Goal: Task Accomplishment & Management: Complete application form

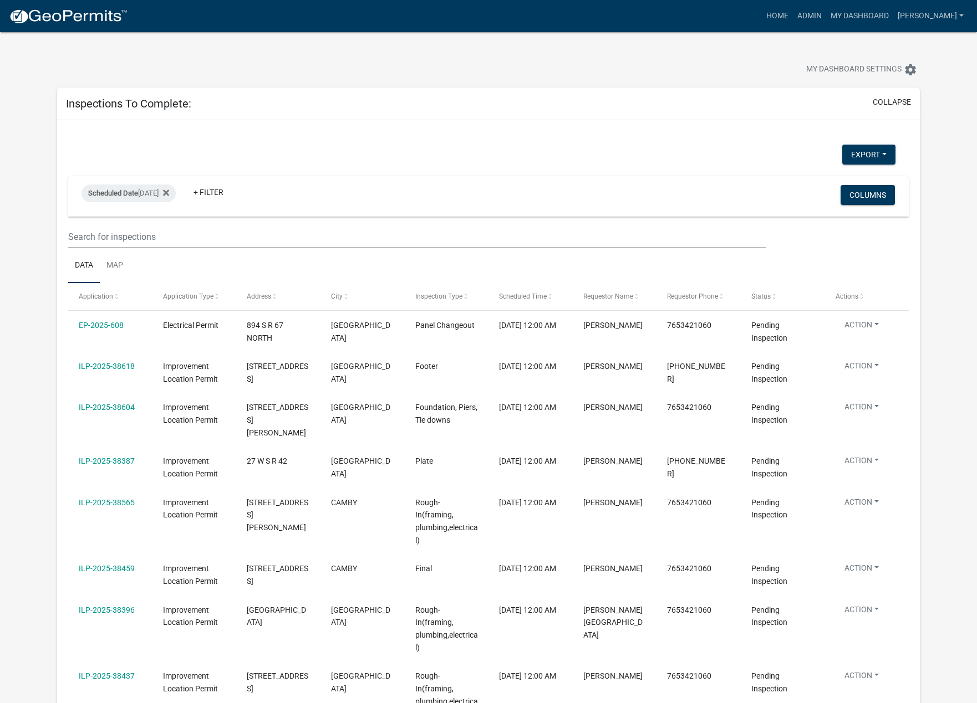
select select "1: 25"
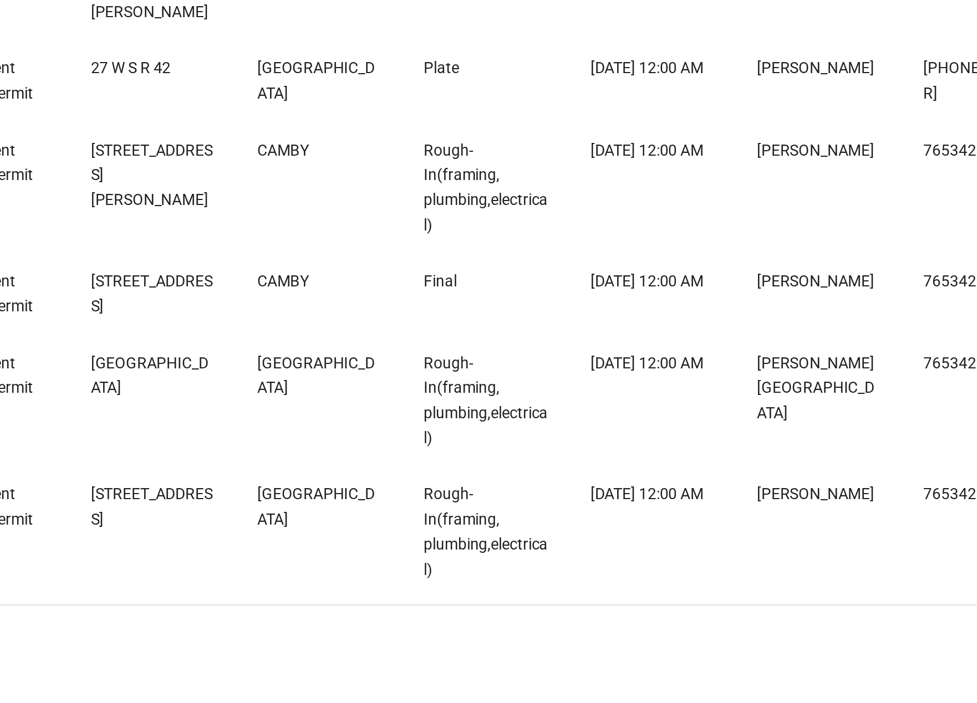
scroll to position [78, 0]
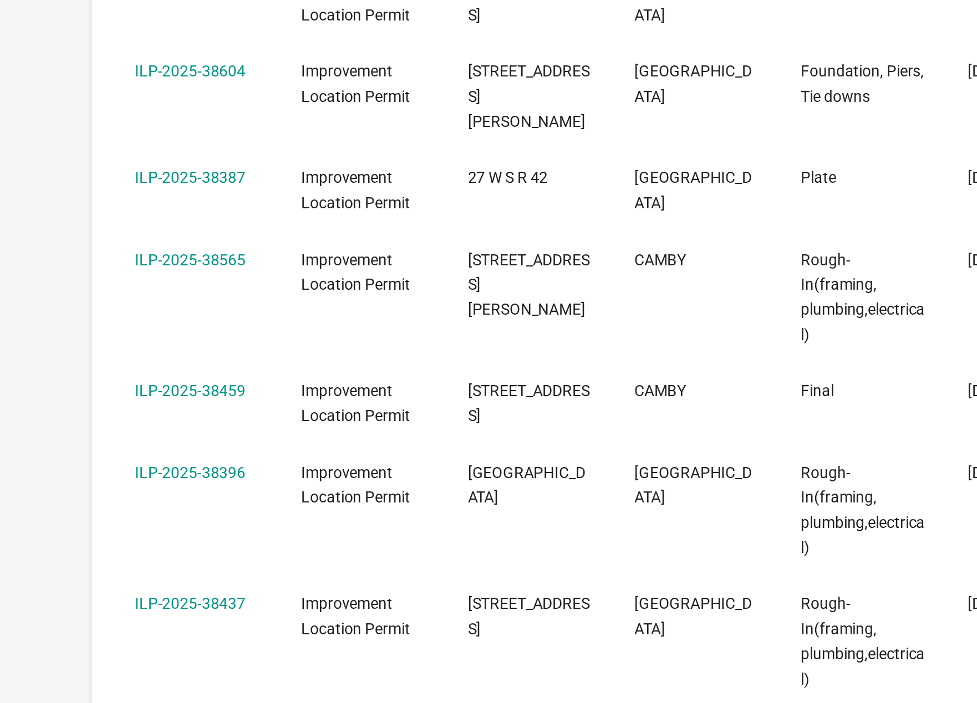
click at [121, 420] on link "ILP-2025-38565" at bounding box center [107, 424] width 56 height 9
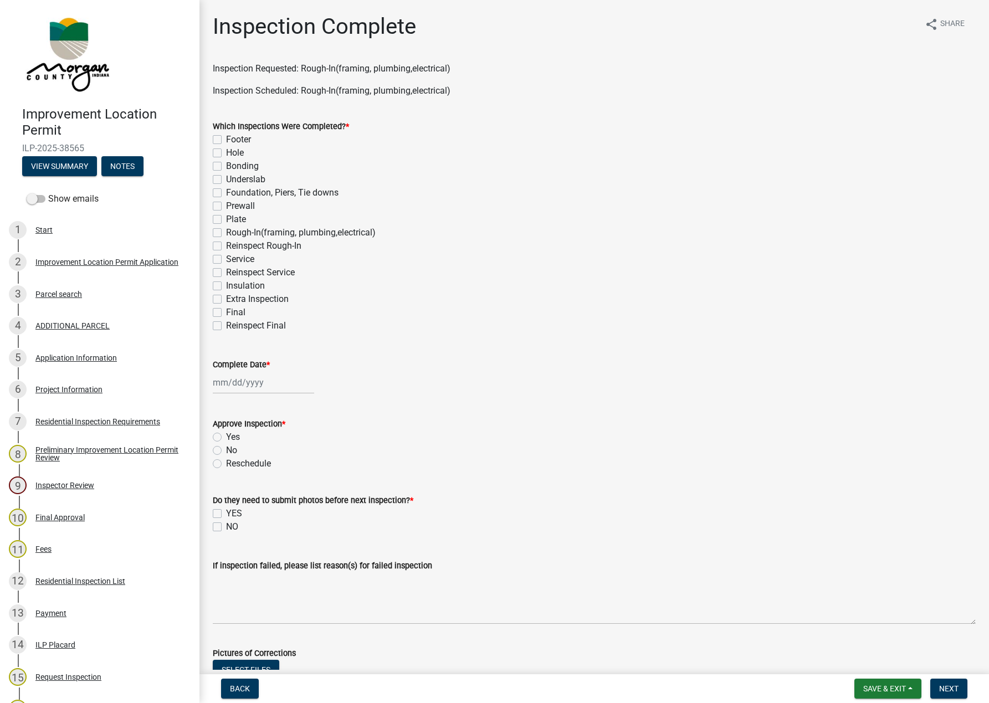
click at [286, 298] on label "Extra Inspection" at bounding box center [257, 299] width 63 height 13
click at [233, 298] on input "Extra Inspection" at bounding box center [229, 296] width 7 height 7
checkbox input "true"
checkbox input "false"
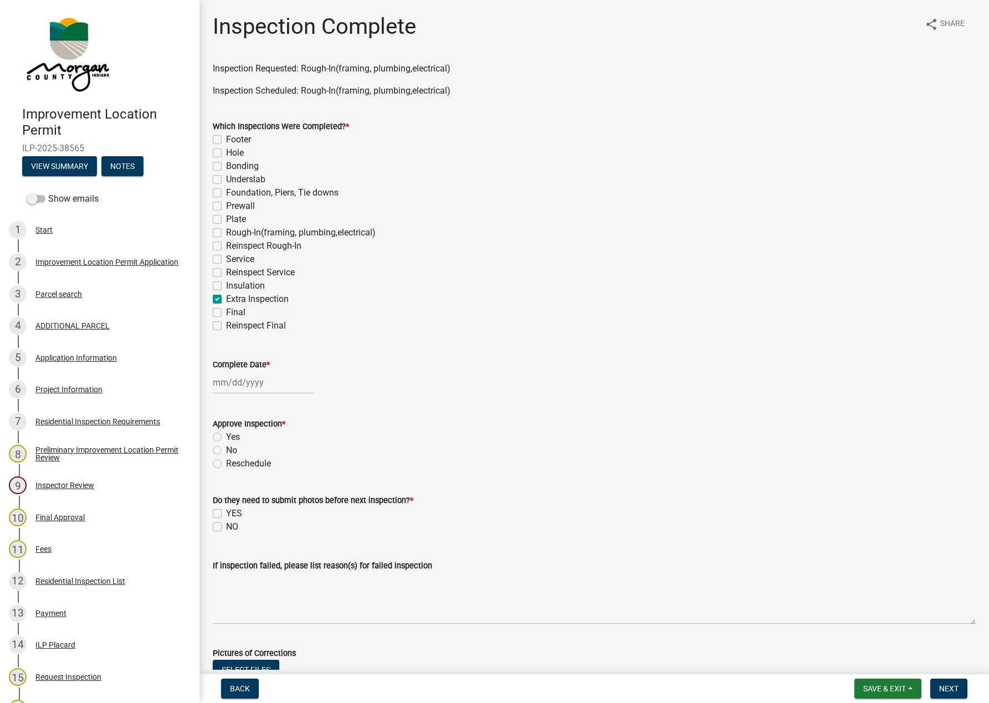
checkbox input "false"
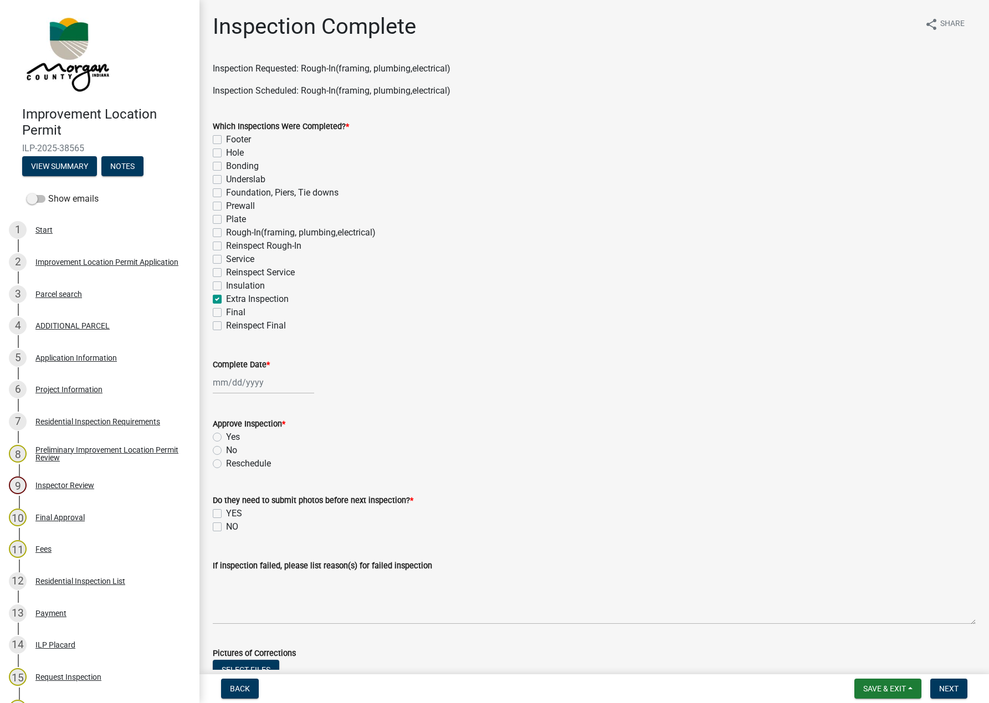
checkbox input "false"
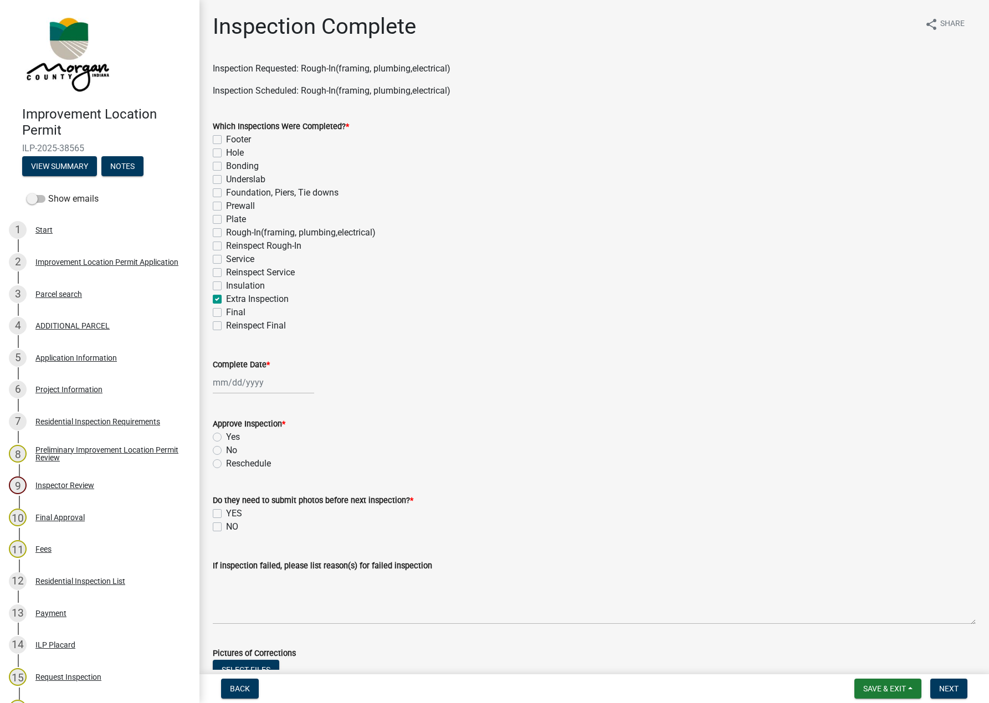
checkbox input "true"
checkbox input "false"
click at [226, 232] on label "Rough-In(framing, plumbing,electrical)" at bounding box center [301, 232] width 150 height 13
click at [226, 232] on input "Rough-In(framing, plumbing,electrical)" at bounding box center [229, 229] width 7 height 7
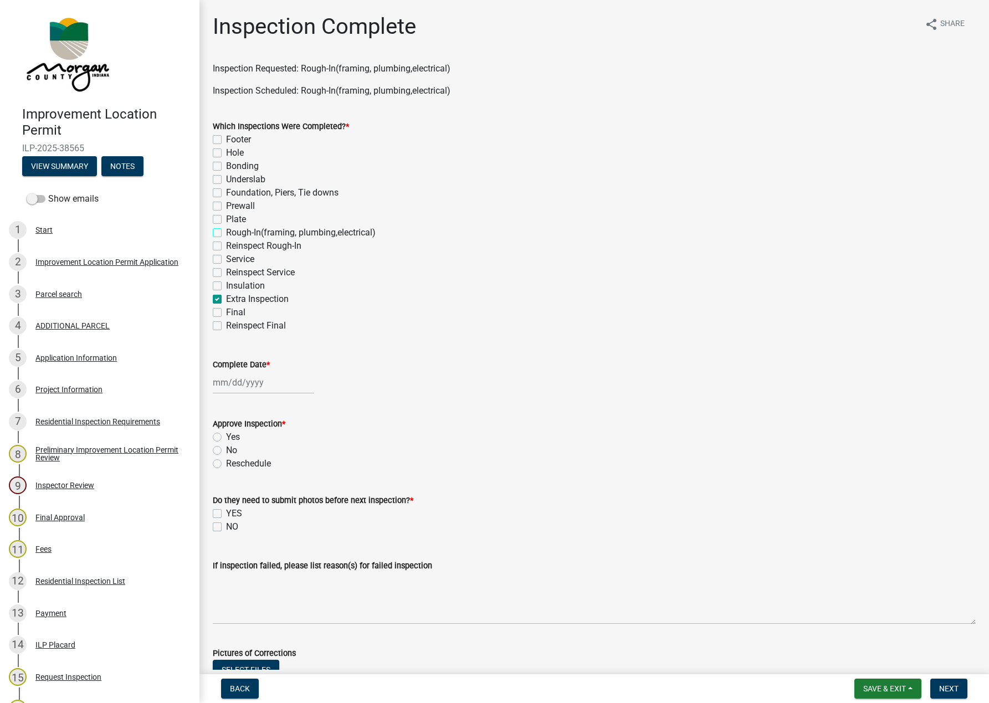
checkbox input "true"
checkbox input "false"
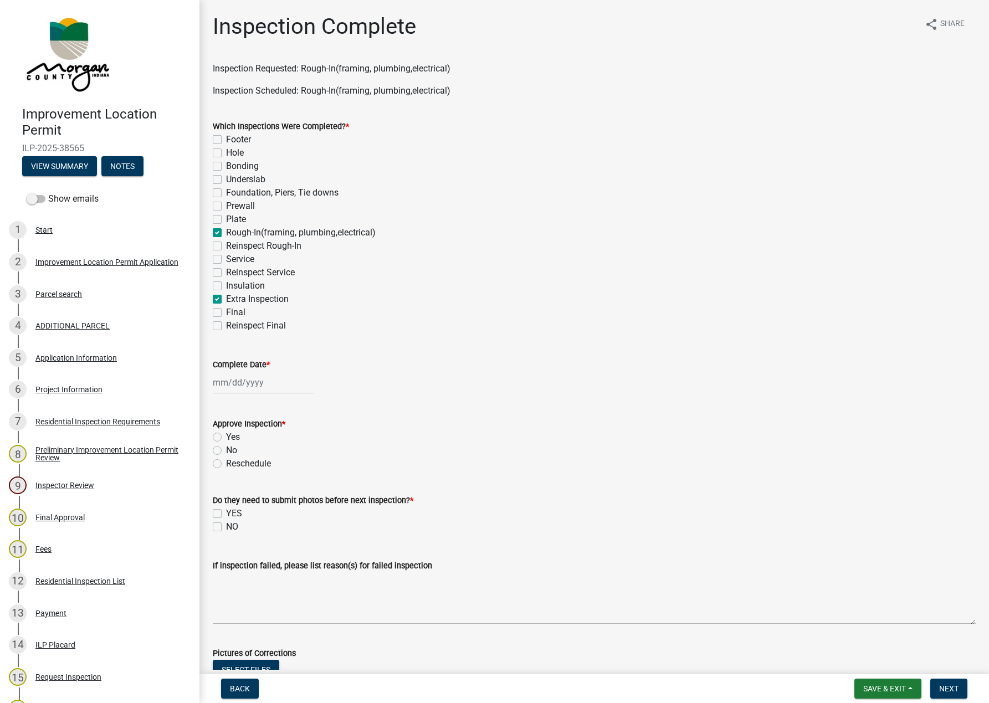
checkbox input "false"
checkbox input "true"
checkbox input "false"
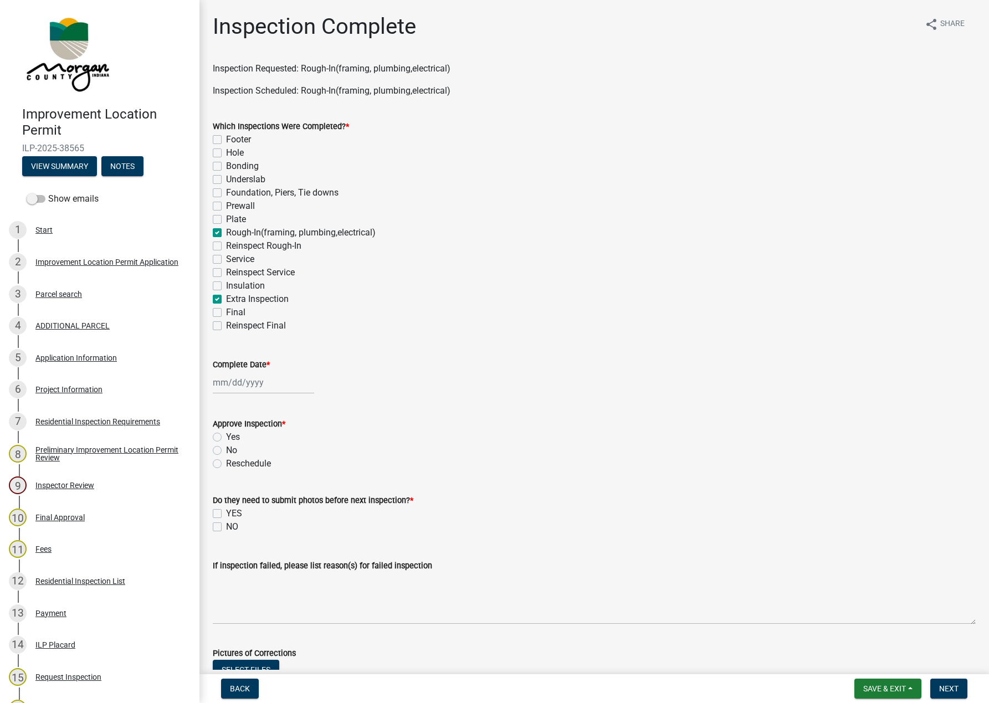
checkbox input "false"
checkbox input "true"
checkbox input "false"
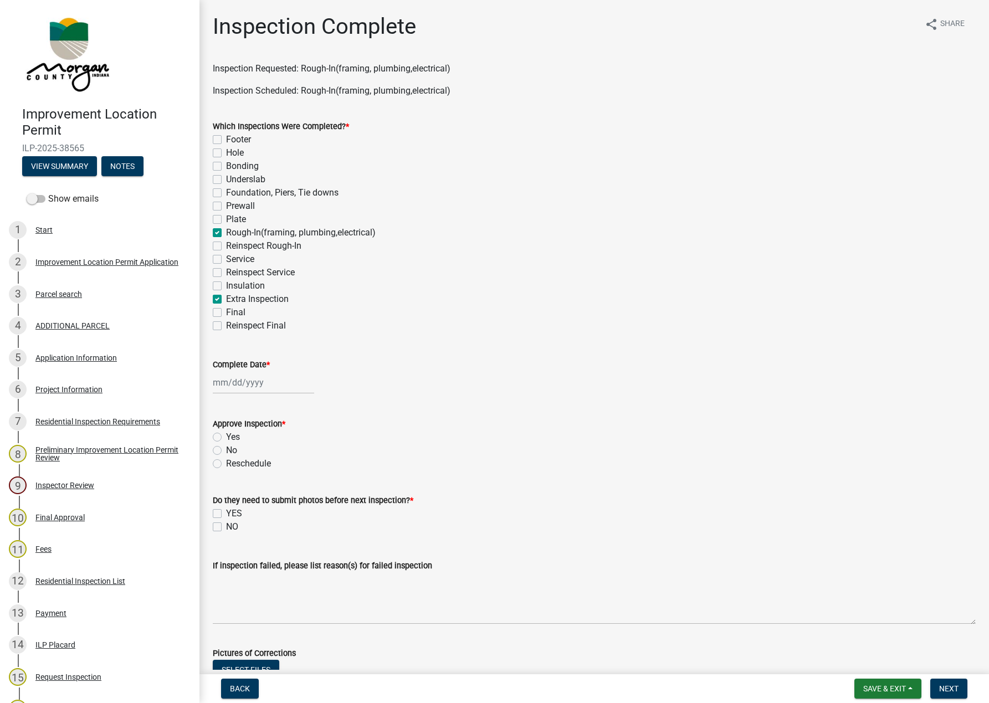
checkbox input "false"
click at [226, 255] on label "Service" at bounding box center [240, 259] width 28 height 13
click at [226, 255] on input "Service" at bounding box center [229, 256] width 7 height 7
checkbox input "true"
checkbox input "false"
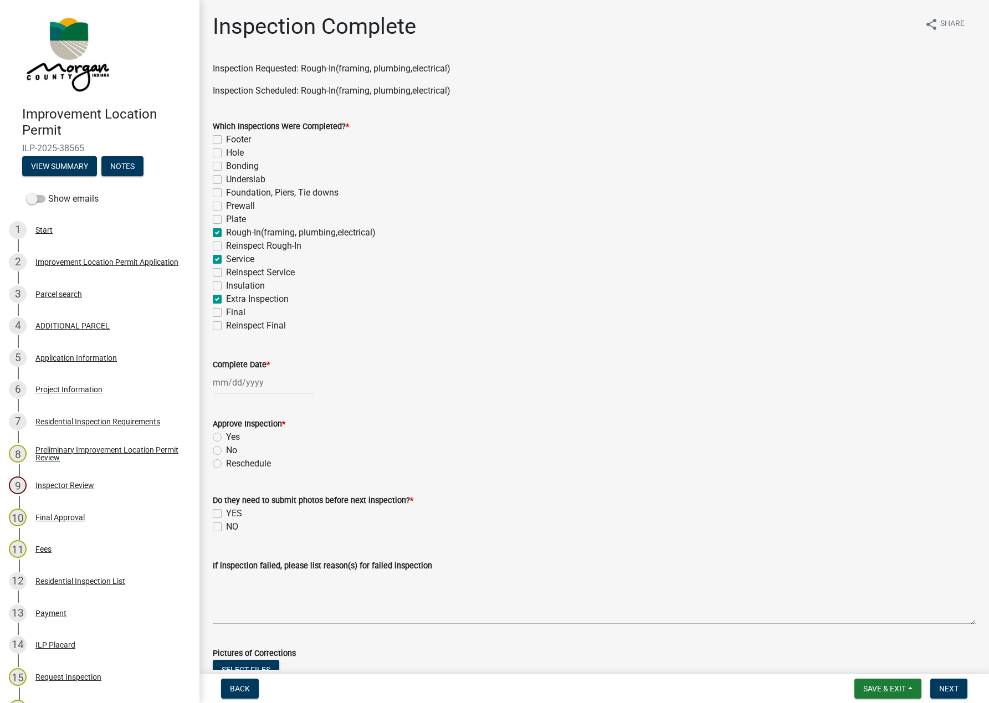
checkbox input "false"
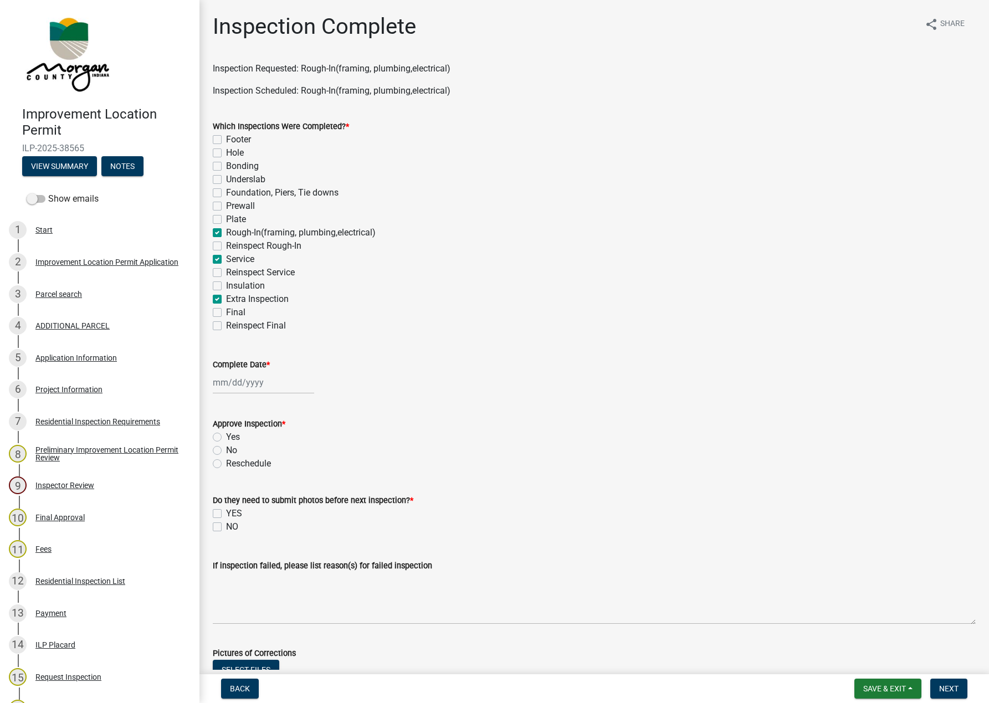
checkbox input "false"
checkbox input "true"
checkbox input "false"
checkbox input "true"
checkbox input "false"
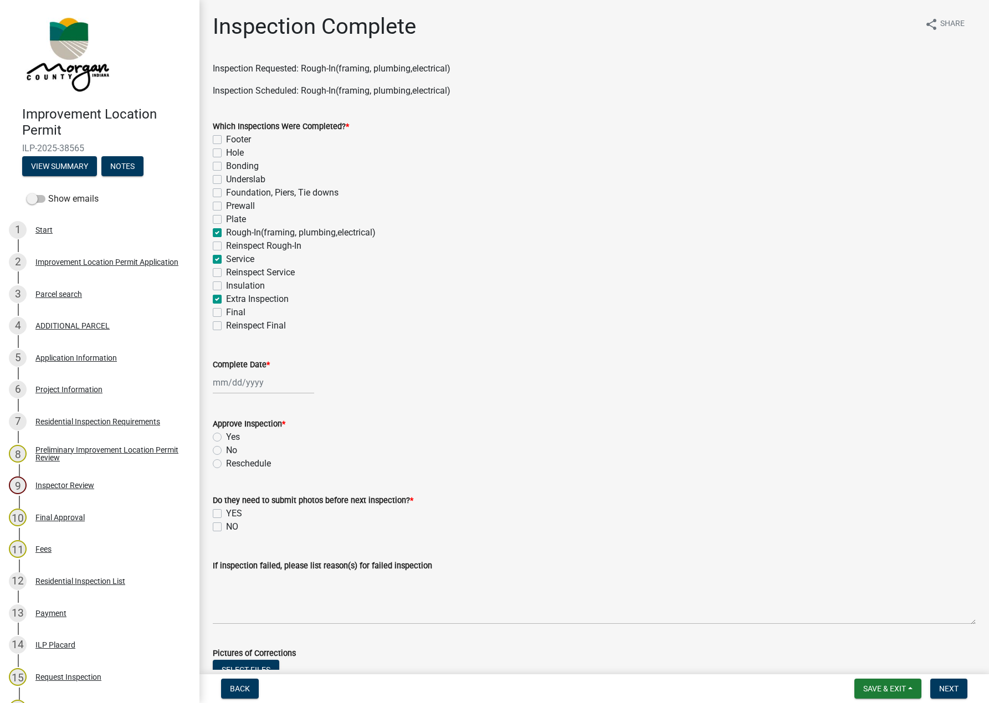
checkbox input "false"
checkbox input "true"
checkbox input "false"
click at [226, 303] on label "Extra Inspection" at bounding box center [257, 299] width 63 height 13
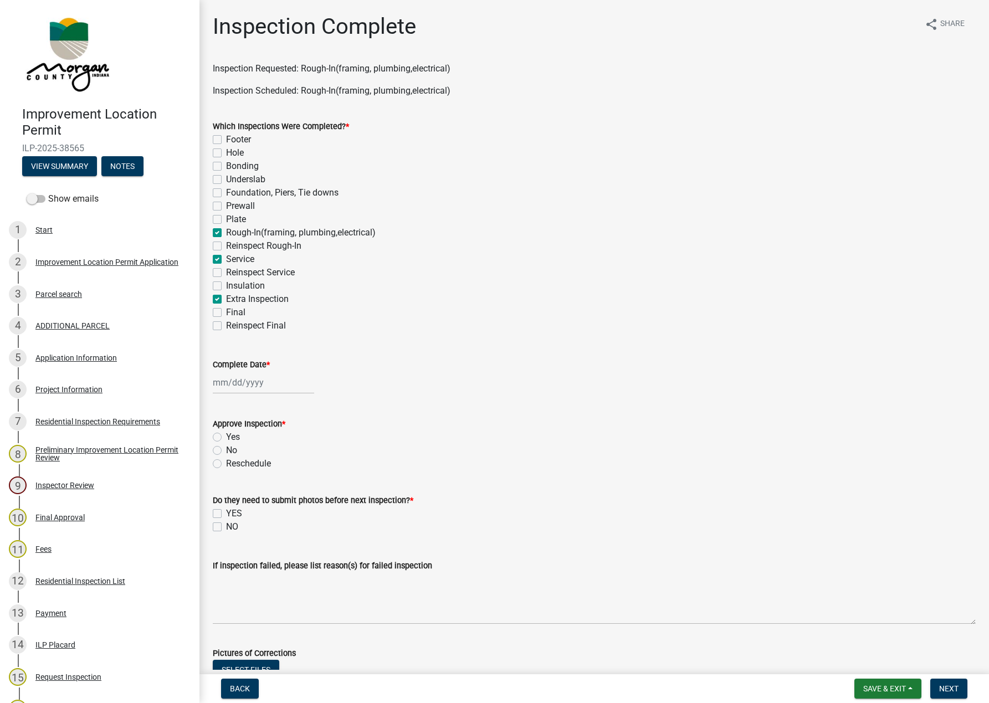
click at [226, 300] on input "Extra Inspection" at bounding box center [229, 296] width 7 height 7
checkbox input "false"
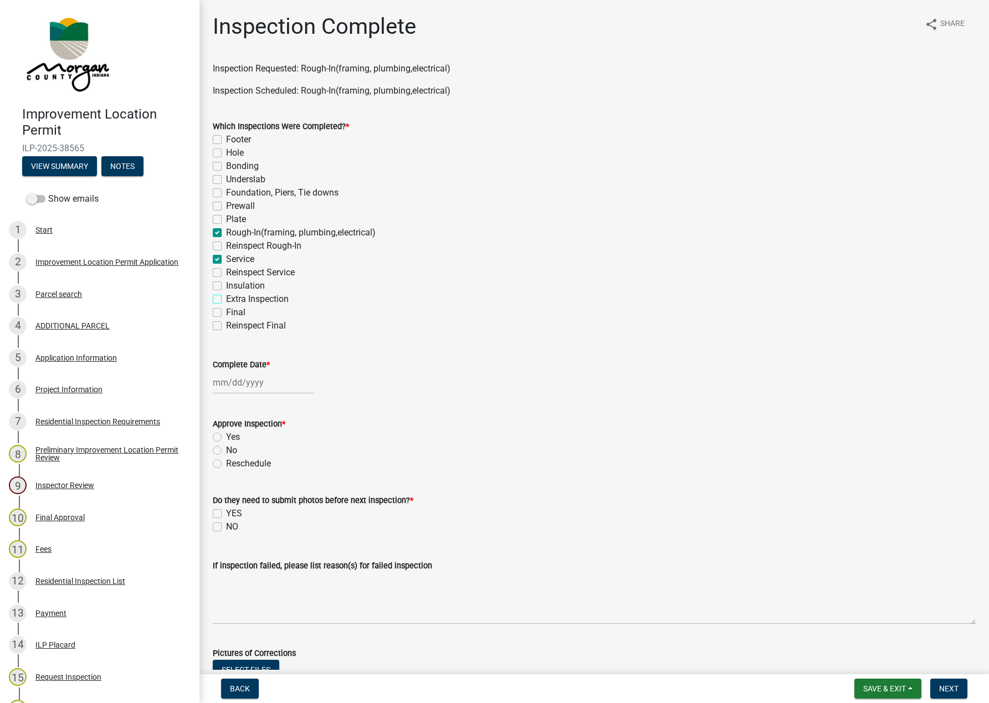
checkbox input "false"
checkbox input "true"
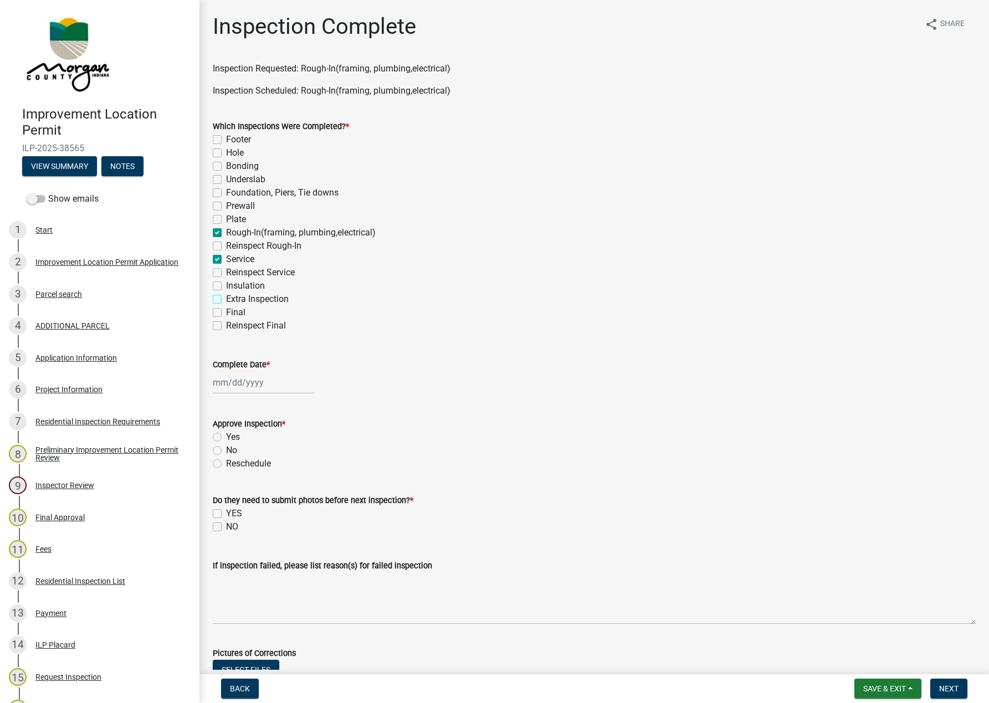
checkbox input "false"
checkbox input "true"
checkbox input "false"
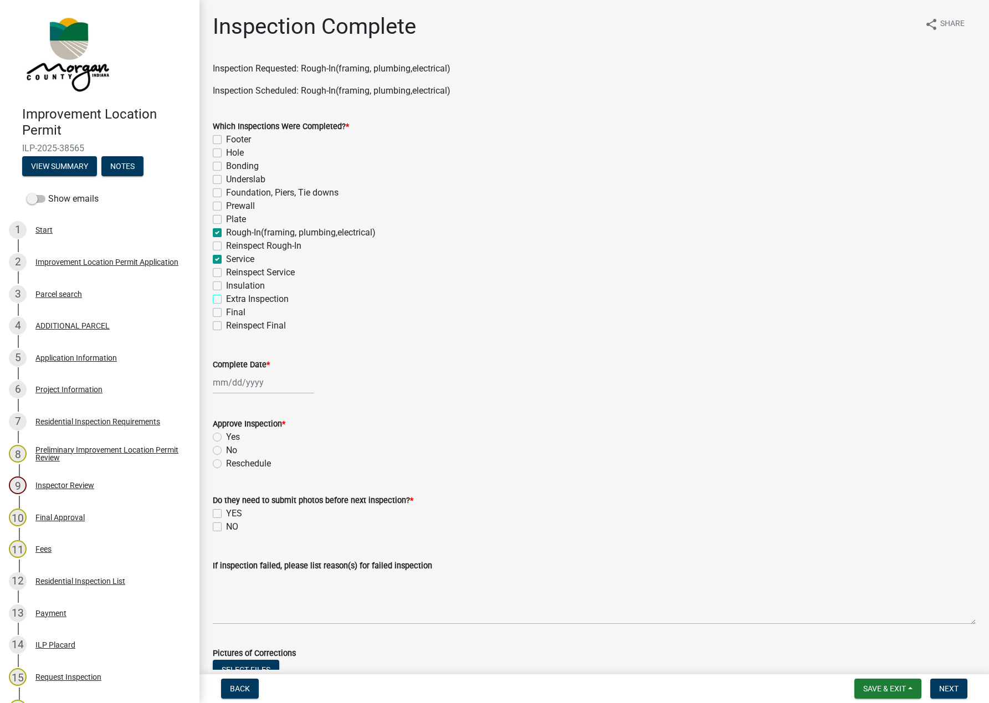
checkbox input "false"
click at [243, 382] on div at bounding box center [263, 382] width 101 height 23
select select "10"
select select "2025"
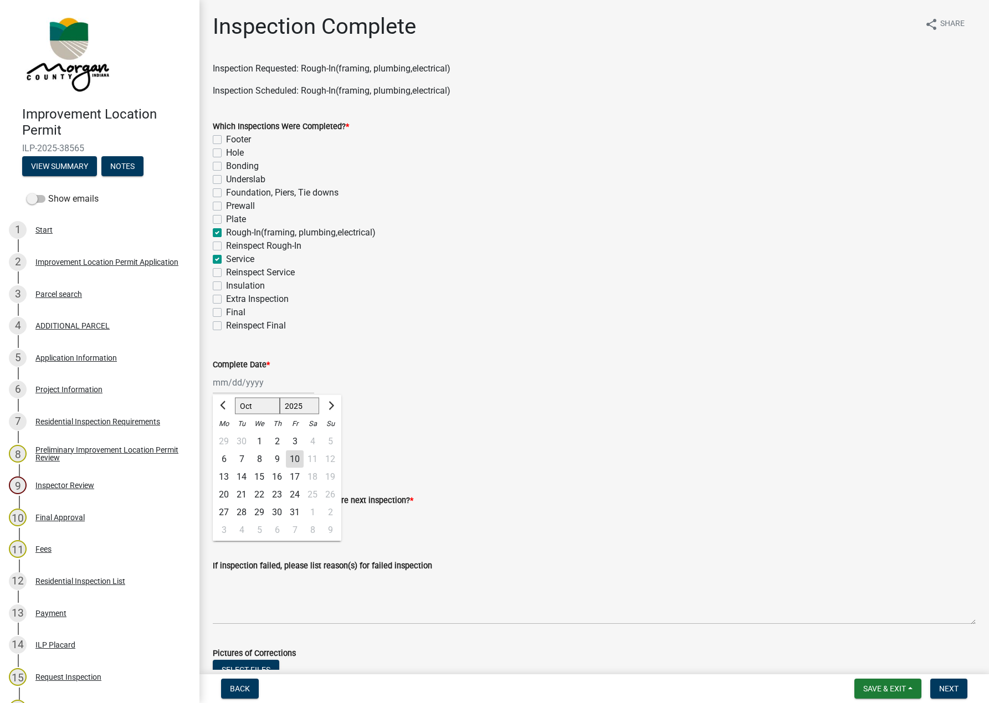
click at [295, 459] on div "10" at bounding box center [295, 460] width 18 height 18
type input "[DATE]"
click at [226, 436] on label "Yes" at bounding box center [233, 437] width 14 height 13
click at [226, 436] on input "Yes" at bounding box center [229, 434] width 7 height 7
radio input "true"
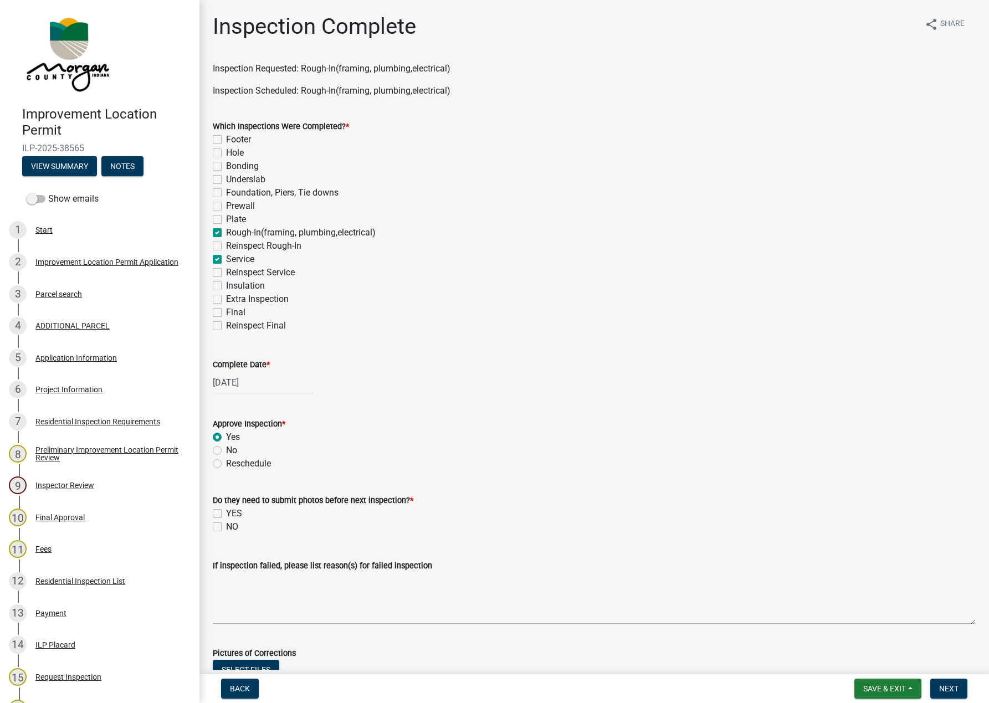
click at [226, 527] on label "NO" at bounding box center [232, 527] width 12 height 13
click at [226, 527] on input "NO" at bounding box center [229, 524] width 7 height 7
checkbox input "true"
checkbox input "false"
checkbox input "true"
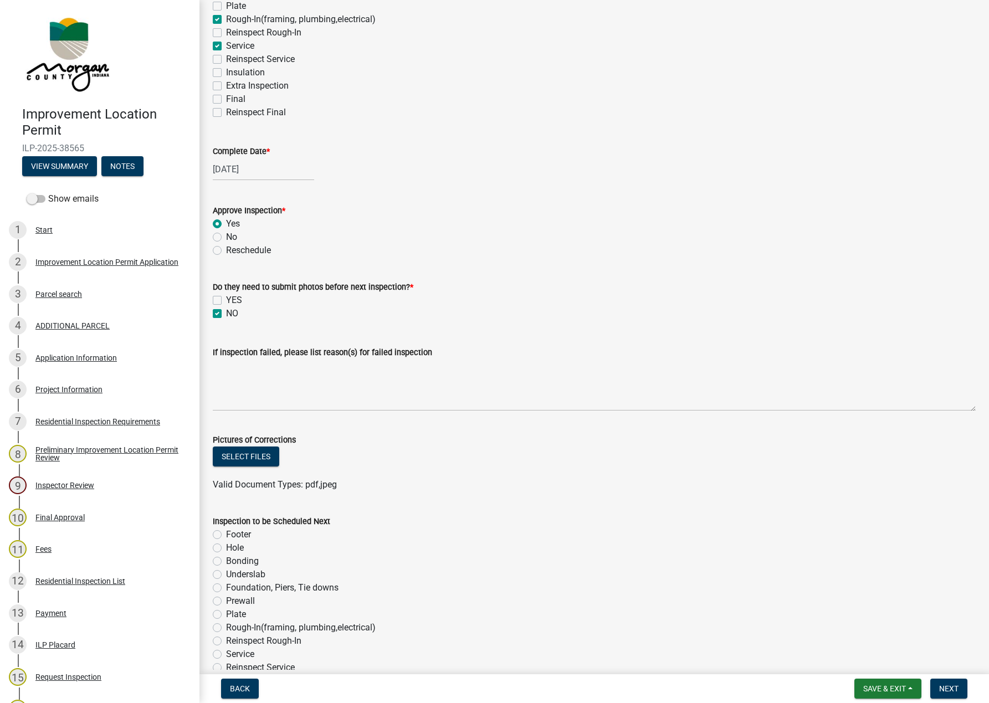
scroll to position [414, 0]
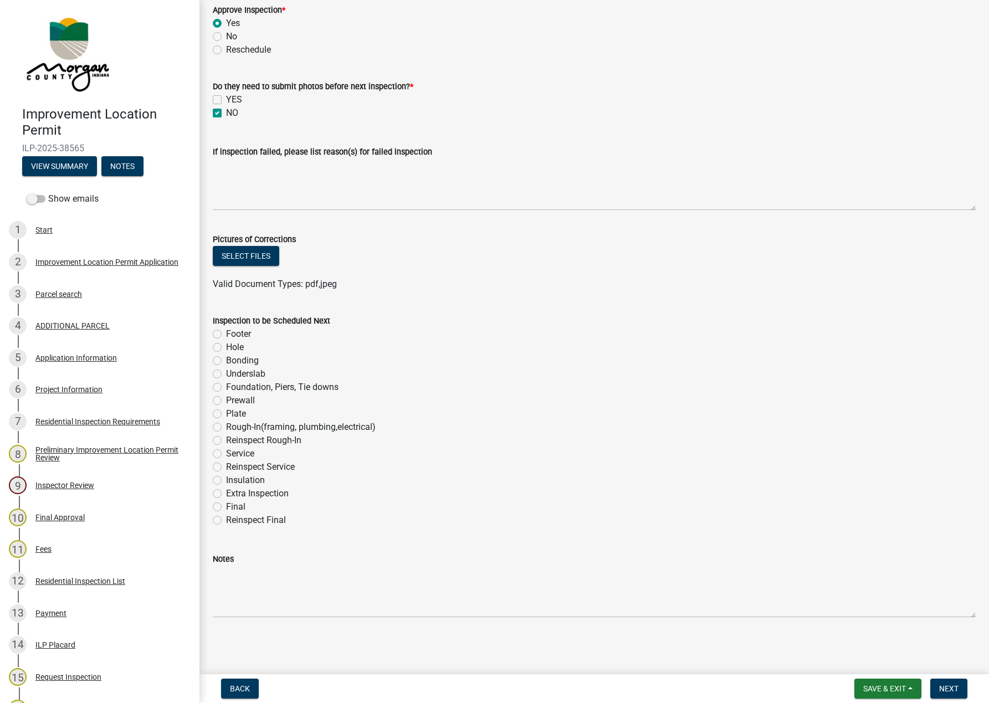
click at [226, 507] on label "Final" at bounding box center [235, 507] width 19 height 13
click at [226, 507] on input "Final" at bounding box center [229, 504] width 7 height 7
radio input "true"
click at [948, 688] on span "Next" at bounding box center [949, 689] width 19 height 9
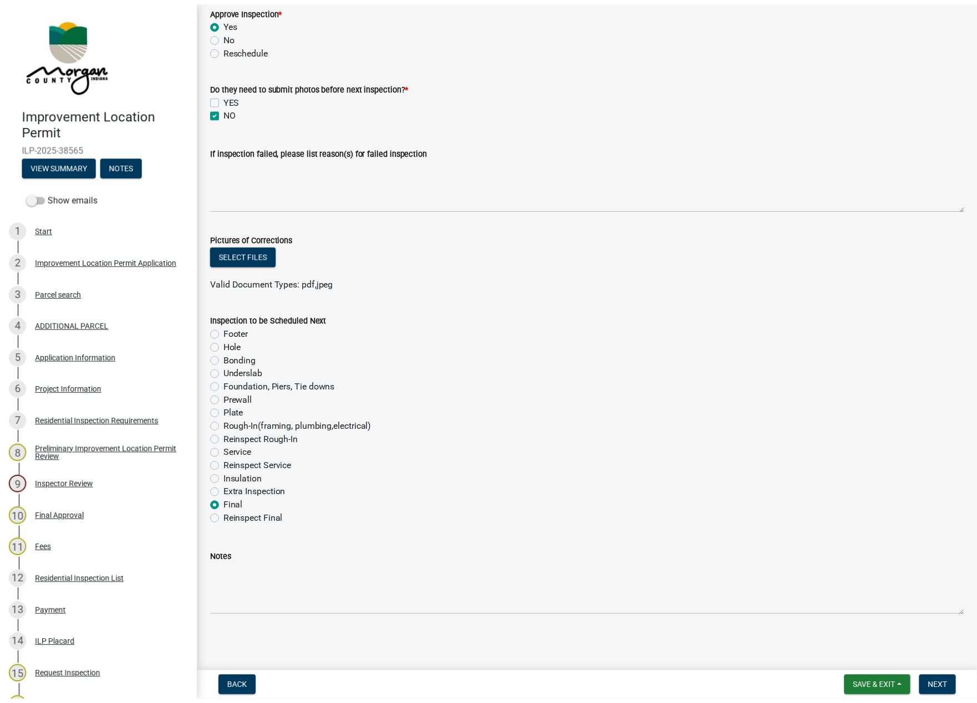
scroll to position [0, 0]
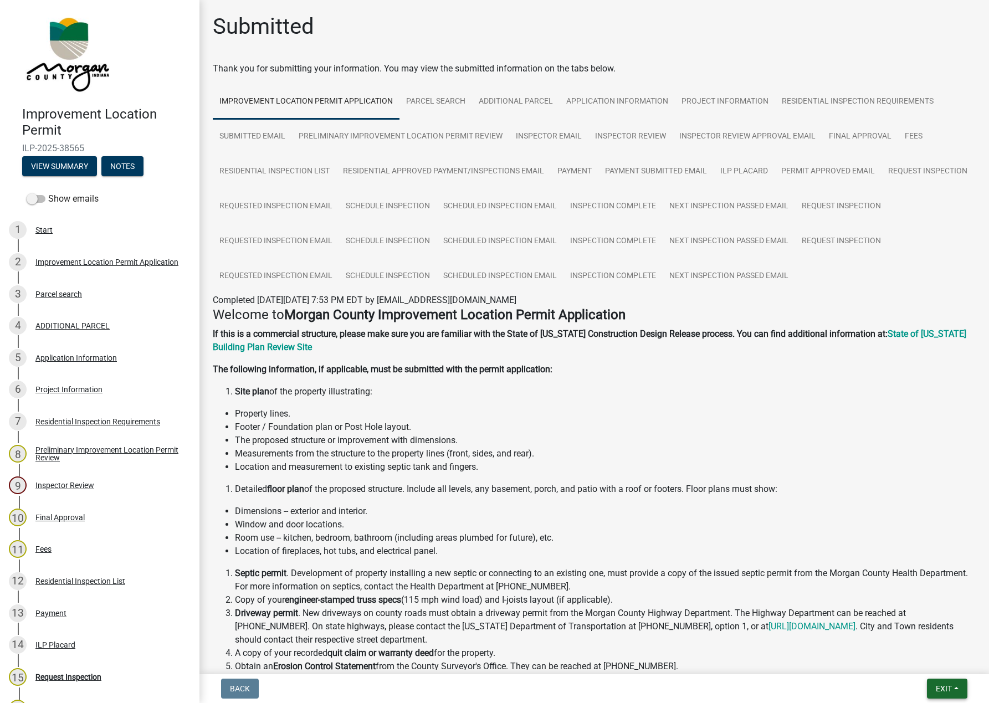
click at [957, 688] on button "Exit" at bounding box center [947, 689] width 40 height 20
click at [915, 655] on button "Save & Exit" at bounding box center [923, 660] width 89 height 27
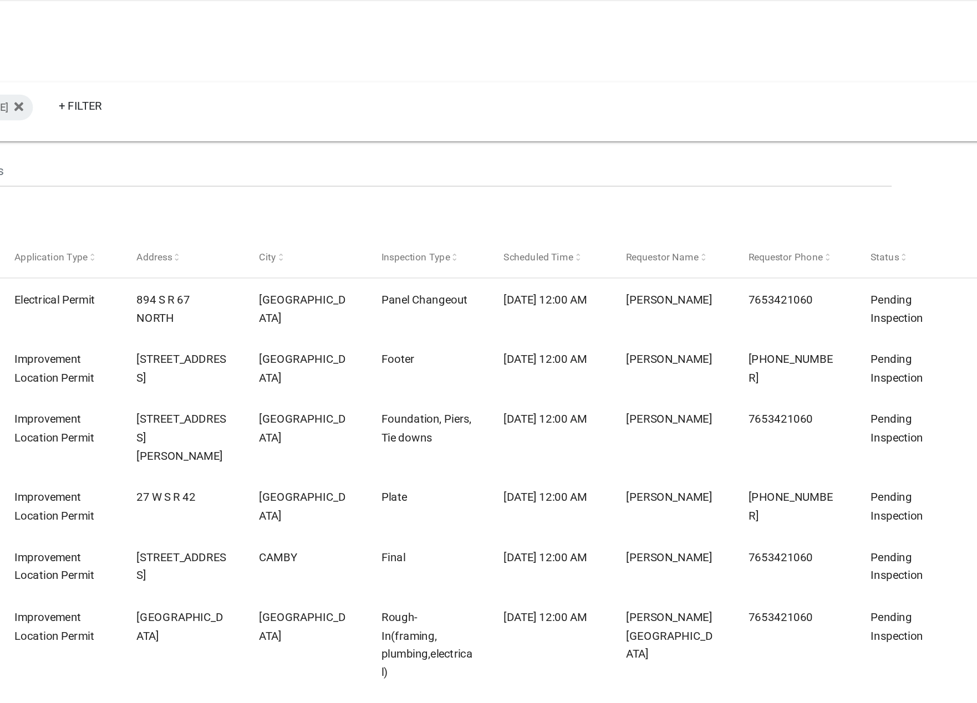
select select "1: 25"
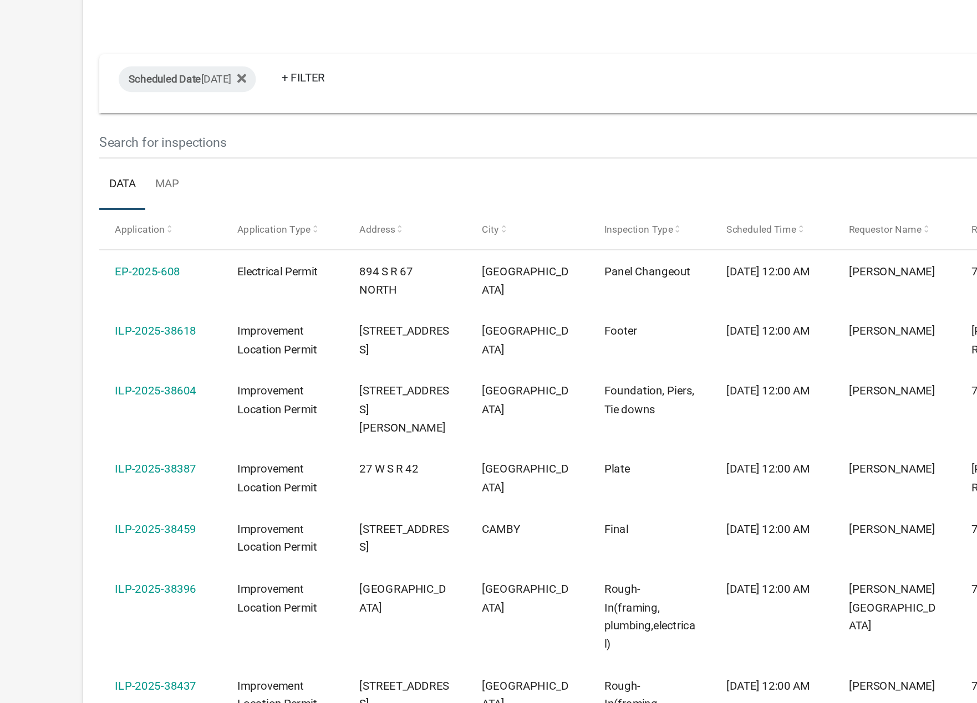
click at [117, 498] on link "ILP-2025-38459" at bounding box center [107, 502] width 56 height 9
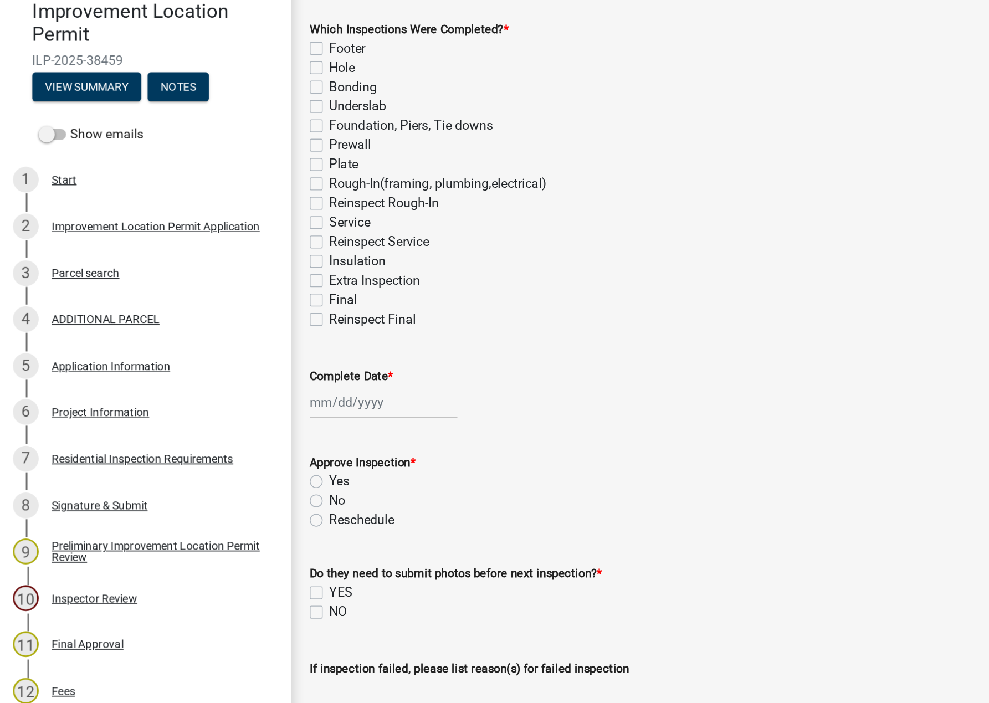
click at [226, 313] on label "Final" at bounding box center [235, 312] width 19 height 13
click at [226, 313] on input "Final" at bounding box center [229, 309] width 7 height 7
checkbox input "true"
checkbox input "false"
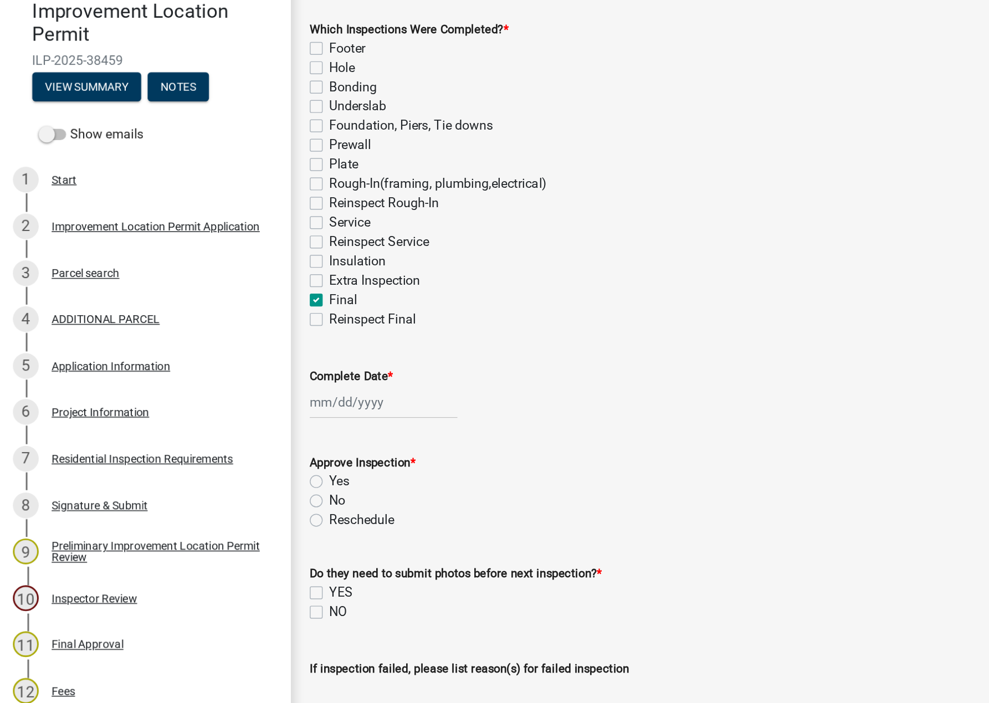
checkbox input "false"
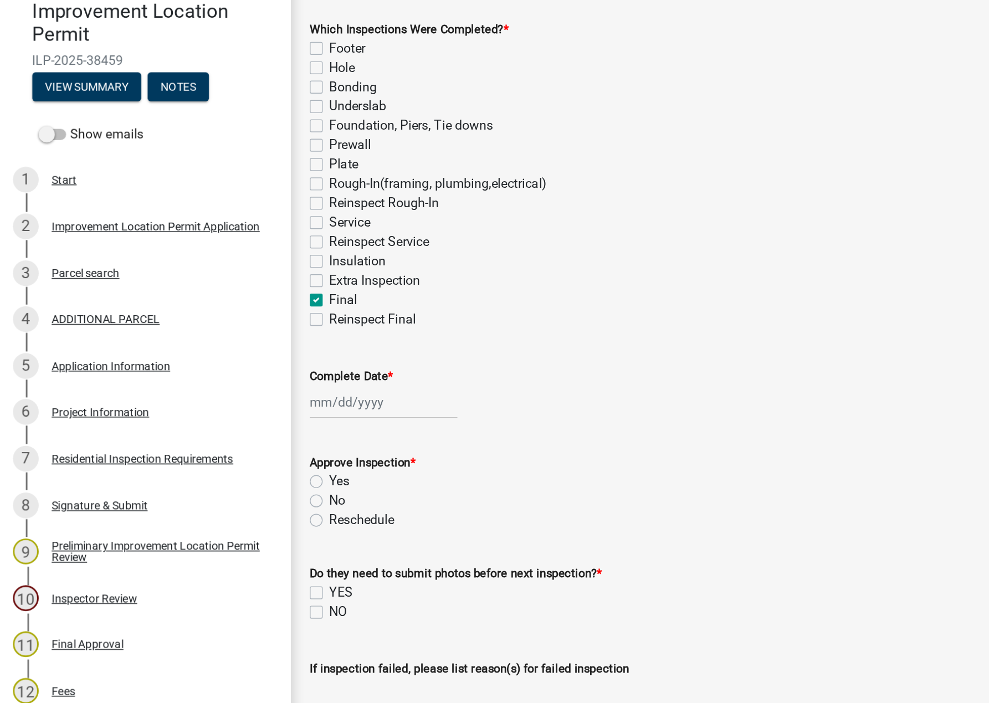
checkbox input "false"
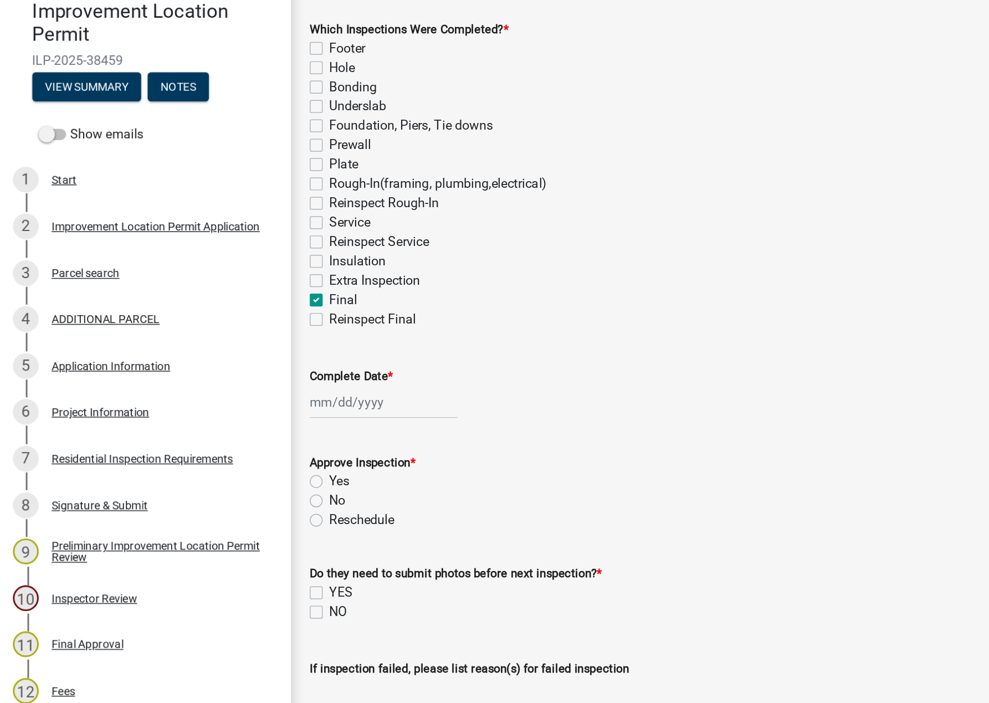
checkbox input "false"
checkbox input "true"
checkbox input "false"
click at [243, 381] on div at bounding box center [263, 382] width 101 height 23
select select "10"
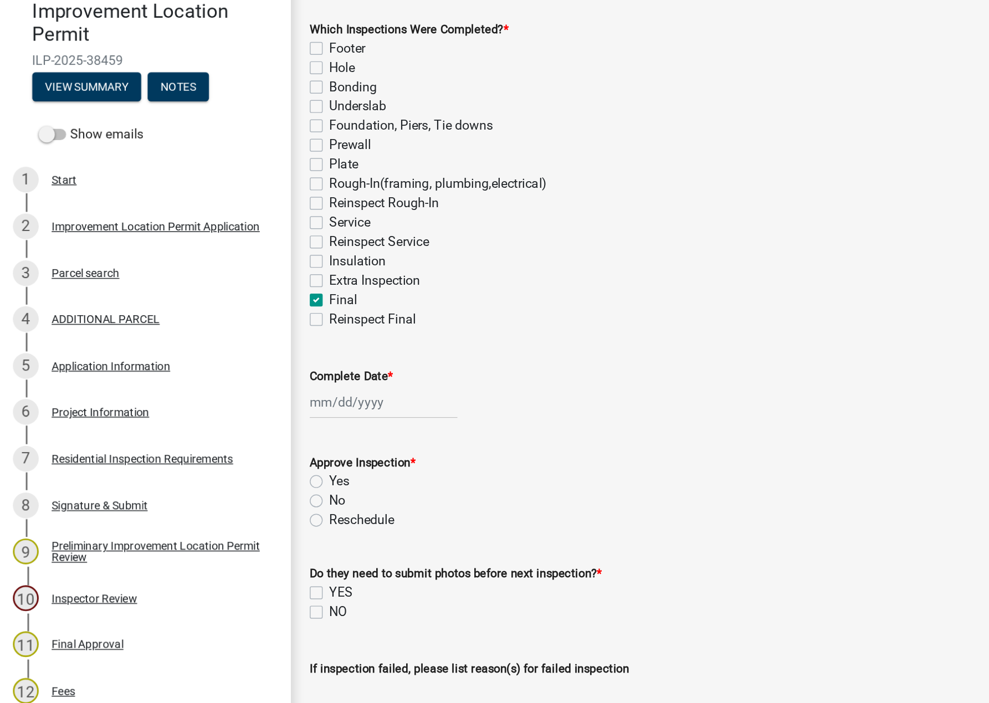
select select "2025"
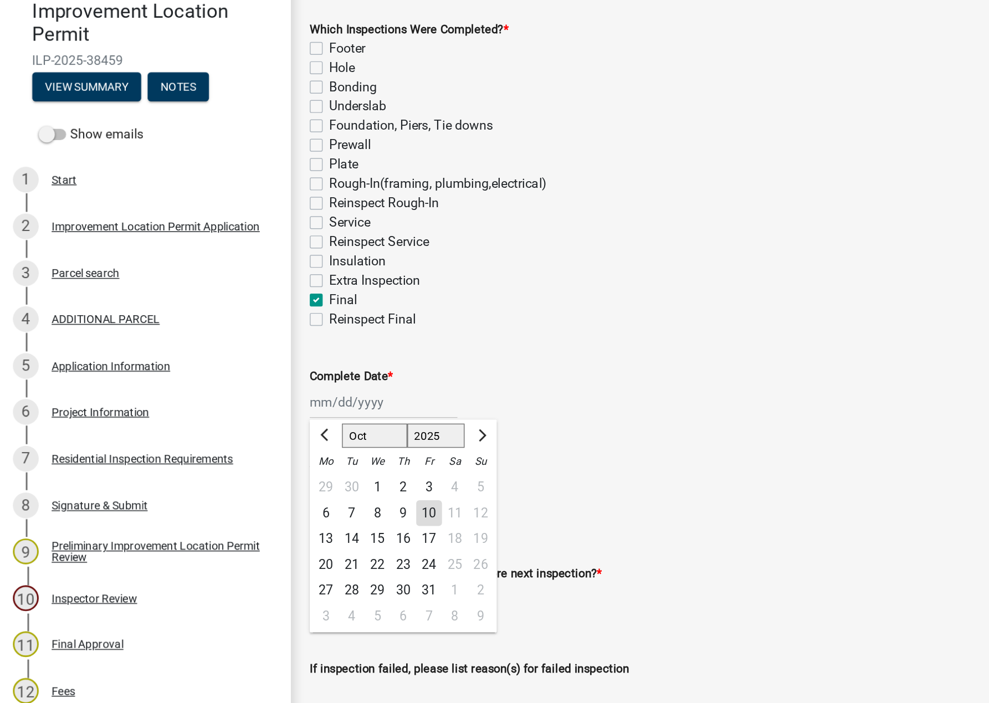
click at [295, 458] on div "10" at bounding box center [295, 460] width 18 height 18
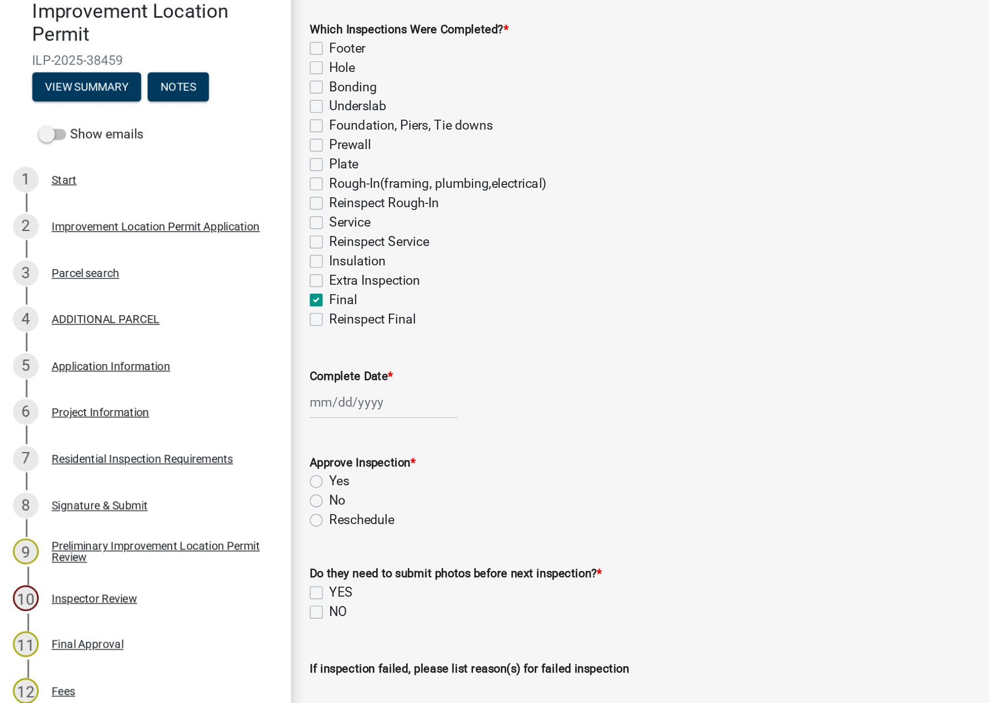
type input "[DATE]"
click at [226, 437] on label "Yes" at bounding box center [233, 437] width 14 height 13
click at [226, 437] on input "Yes" at bounding box center [229, 434] width 7 height 7
radio input "true"
click at [228, 525] on label "NO" at bounding box center [232, 527] width 12 height 13
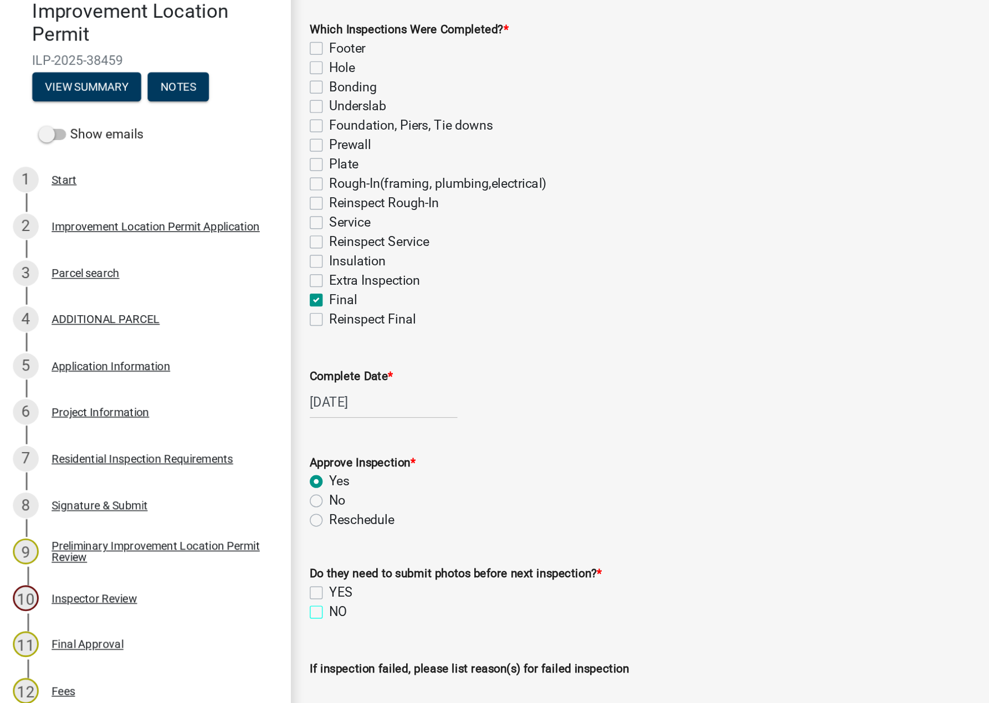
click at [228, 525] on input "NO" at bounding box center [229, 524] width 7 height 7
checkbox input "true"
checkbox input "false"
checkbox input "true"
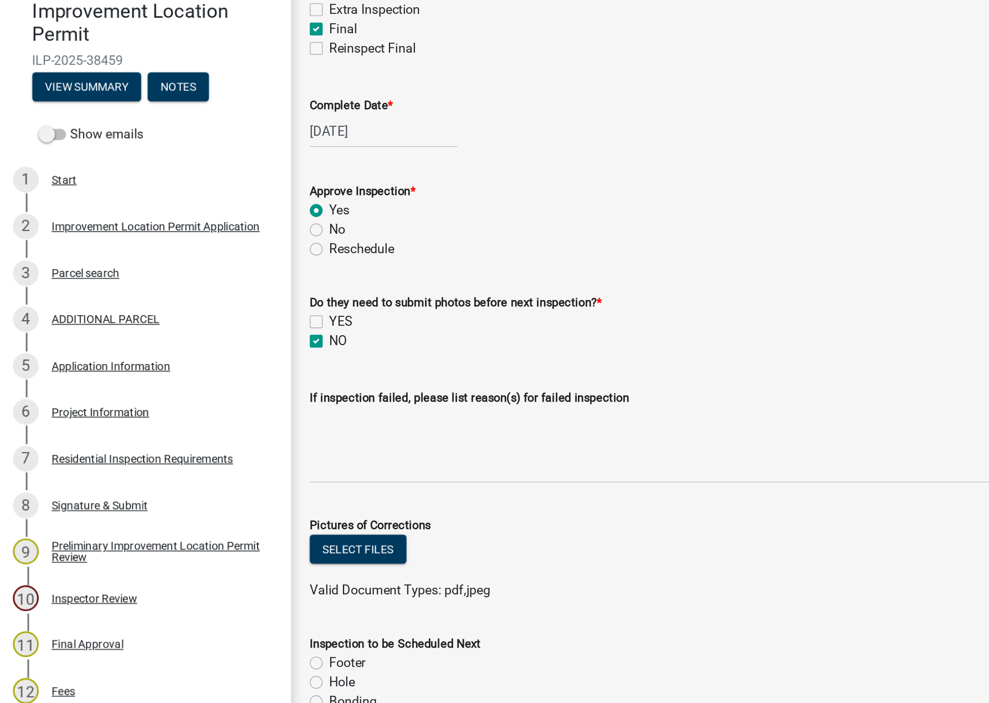
scroll to position [414, 0]
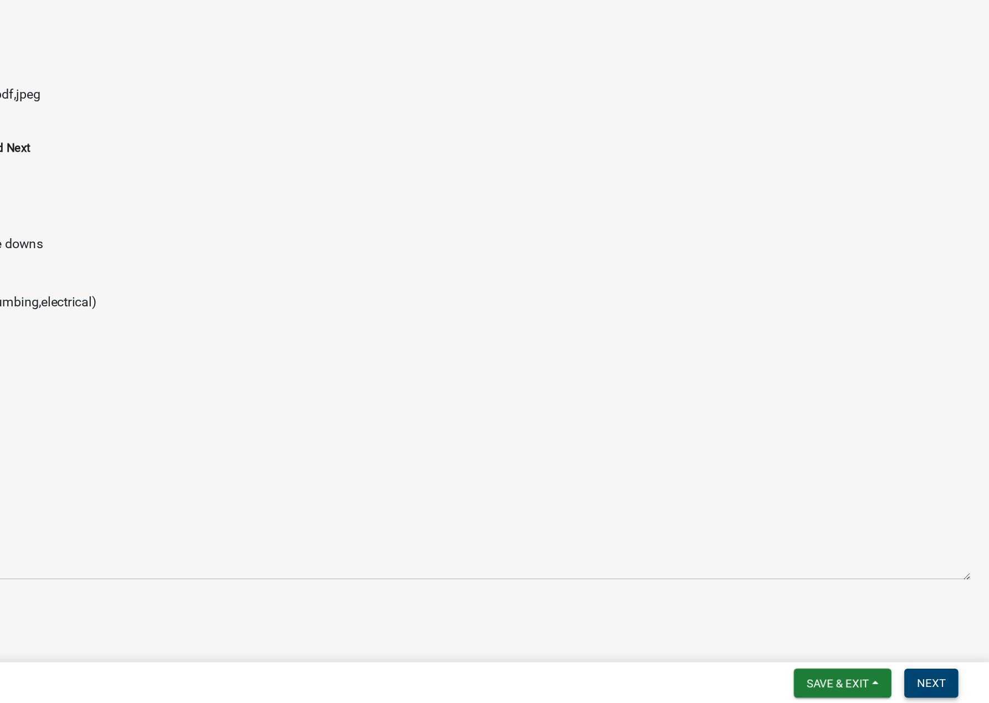
click at [950, 692] on span "Next" at bounding box center [949, 689] width 19 height 9
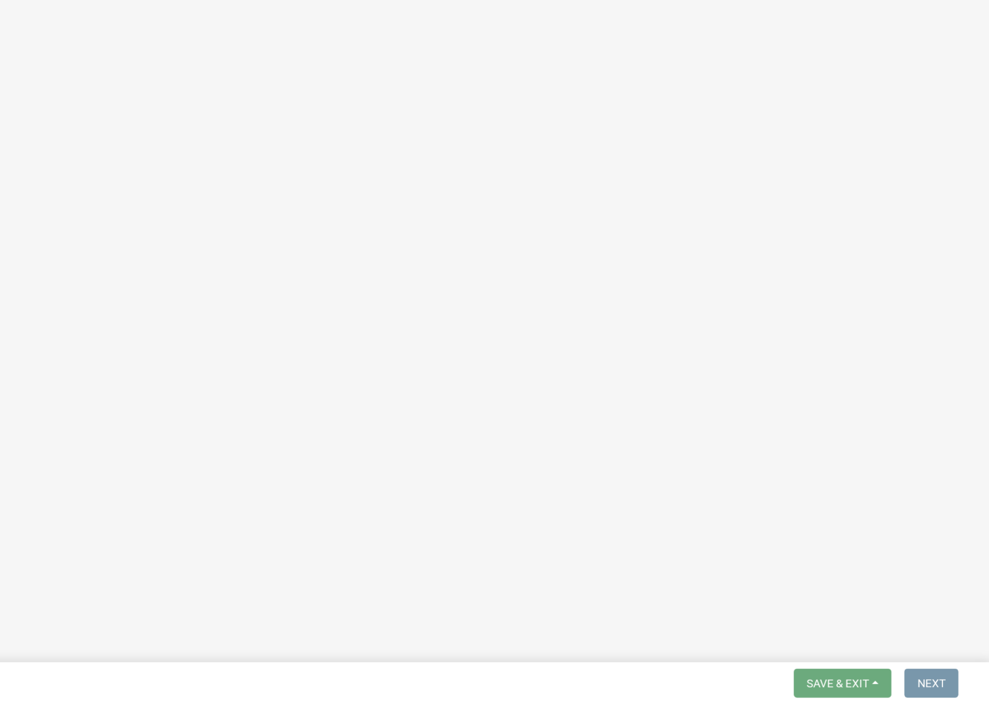
scroll to position [0, 0]
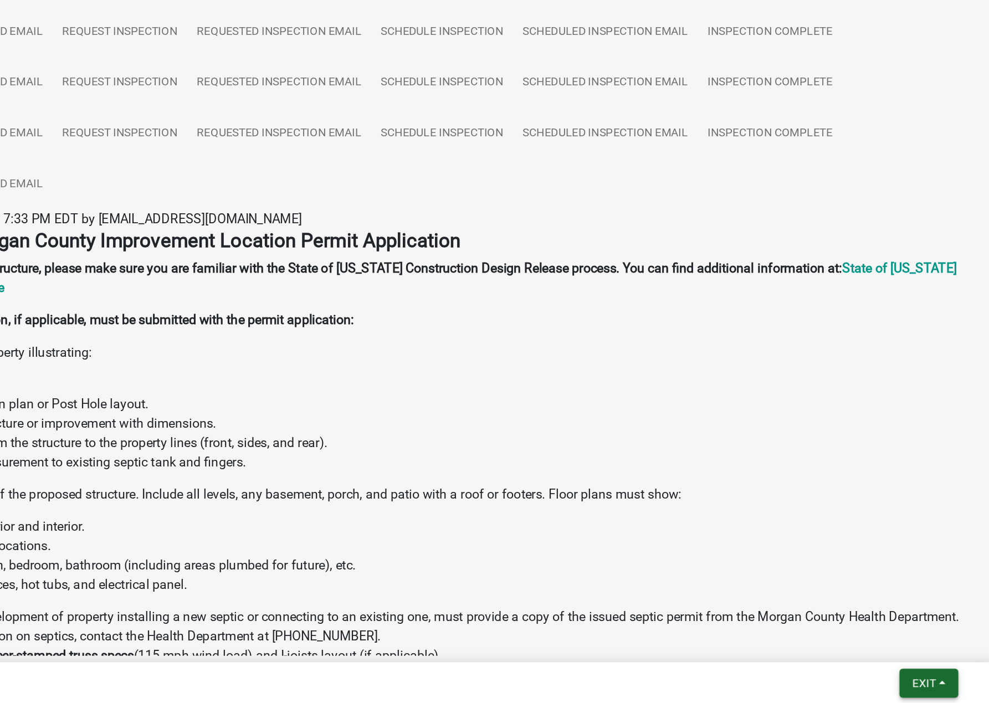
click at [957, 688] on button "Exit" at bounding box center [947, 689] width 40 height 20
click at [920, 657] on button "Save & Exit" at bounding box center [923, 660] width 89 height 27
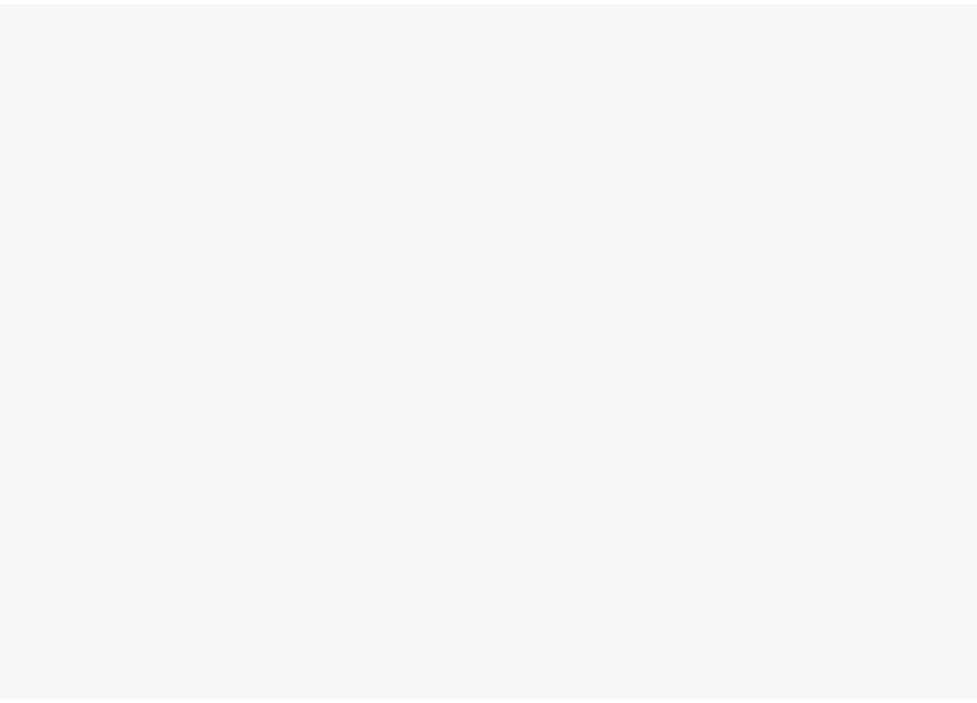
scroll to position [32, 0]
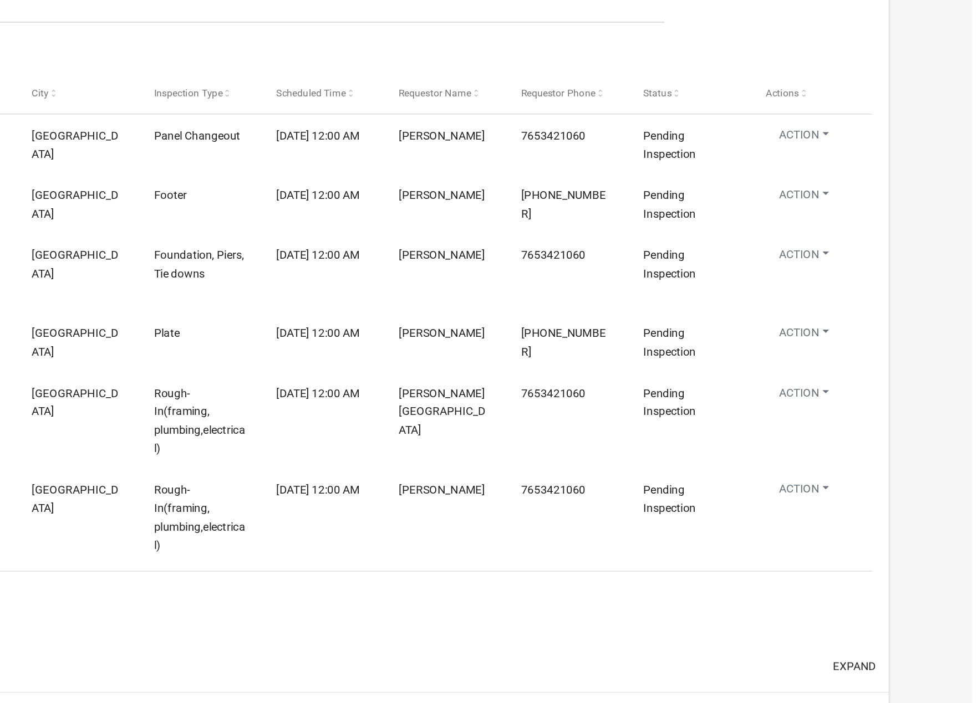
select select "1: 25"
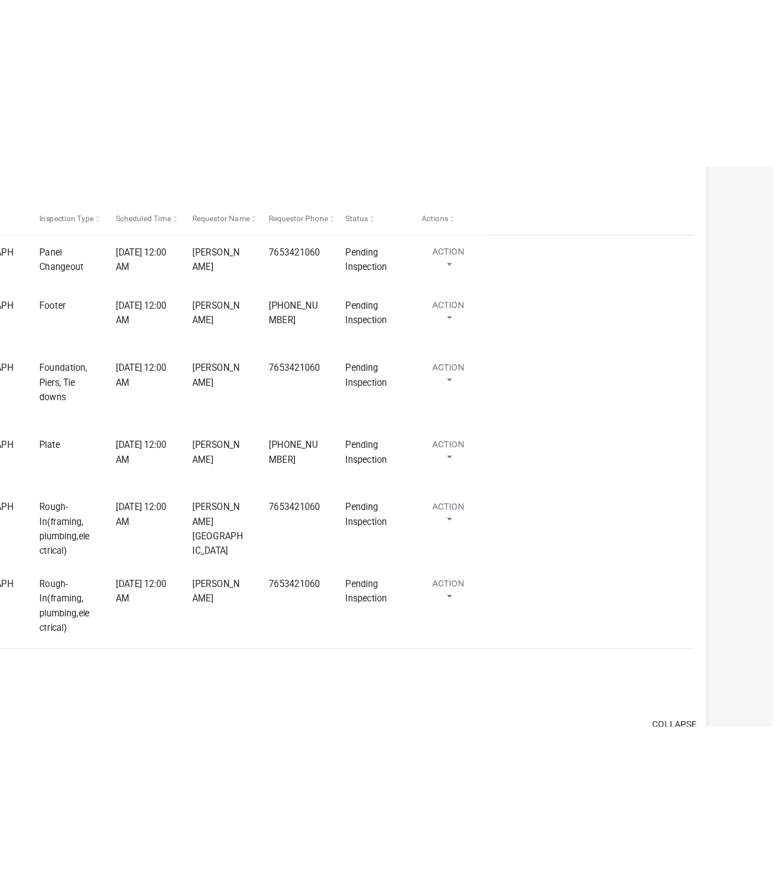
scroll to position [32, 0]
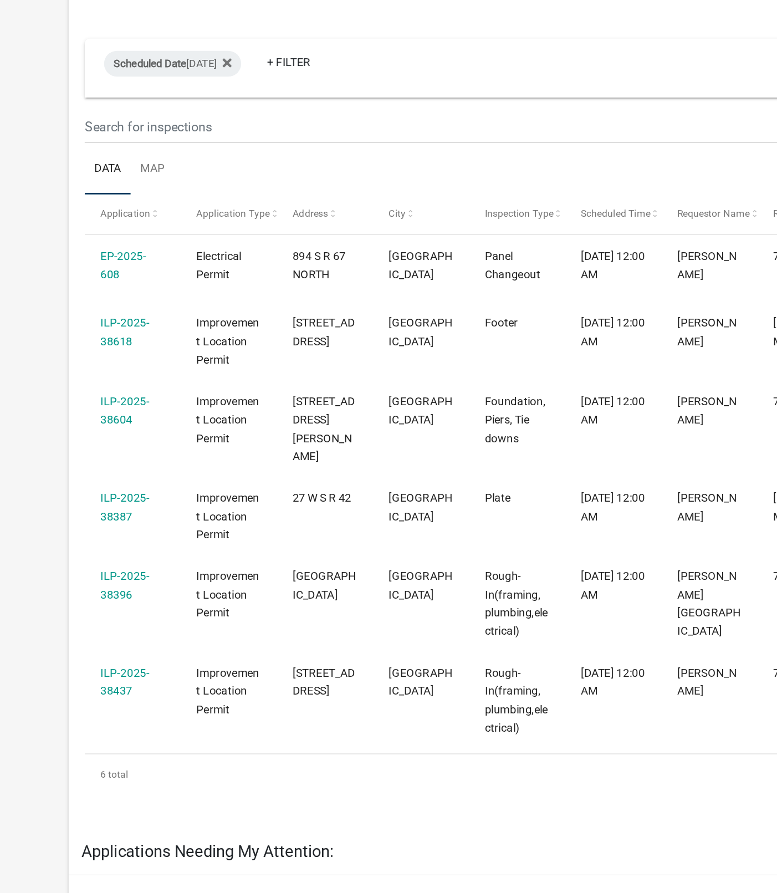
click at [84, 456] on link "ILP-2025-38387" at bounding box center [86, 467] width 34 height 22
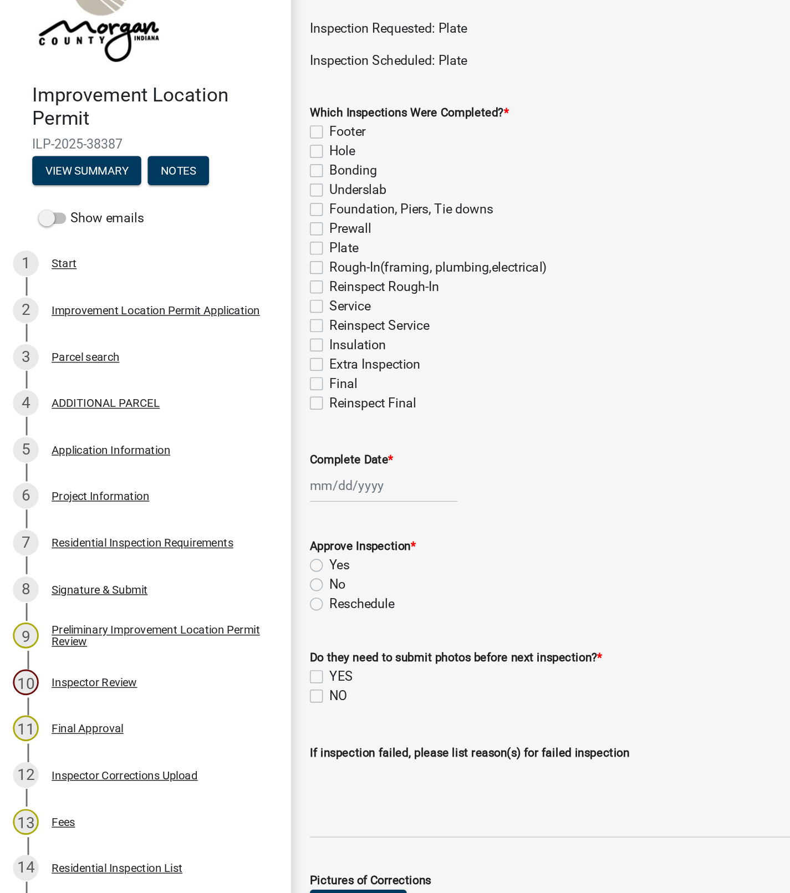
click at [226, 220] on label "Plate" at bounding box center [236, 219] width 20 height 13
click at [226, 220] on input "Plate" at bounding box center [229, 216] width 7 height 7
checkbox input "true"
checkbox input "false"
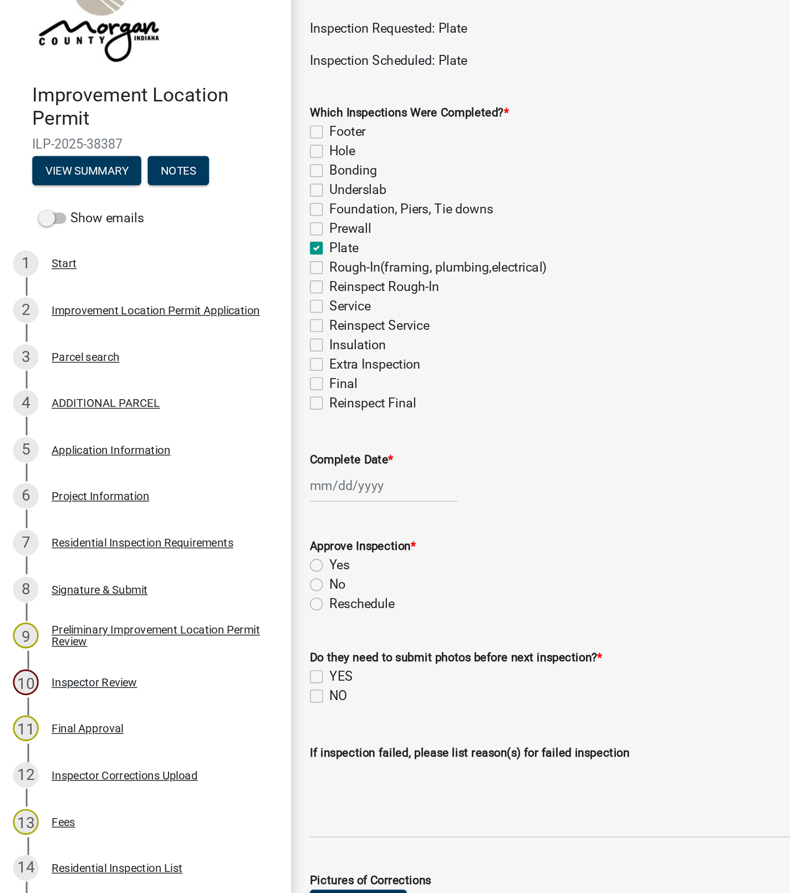
checkbox input "false"
checkbox input "true"
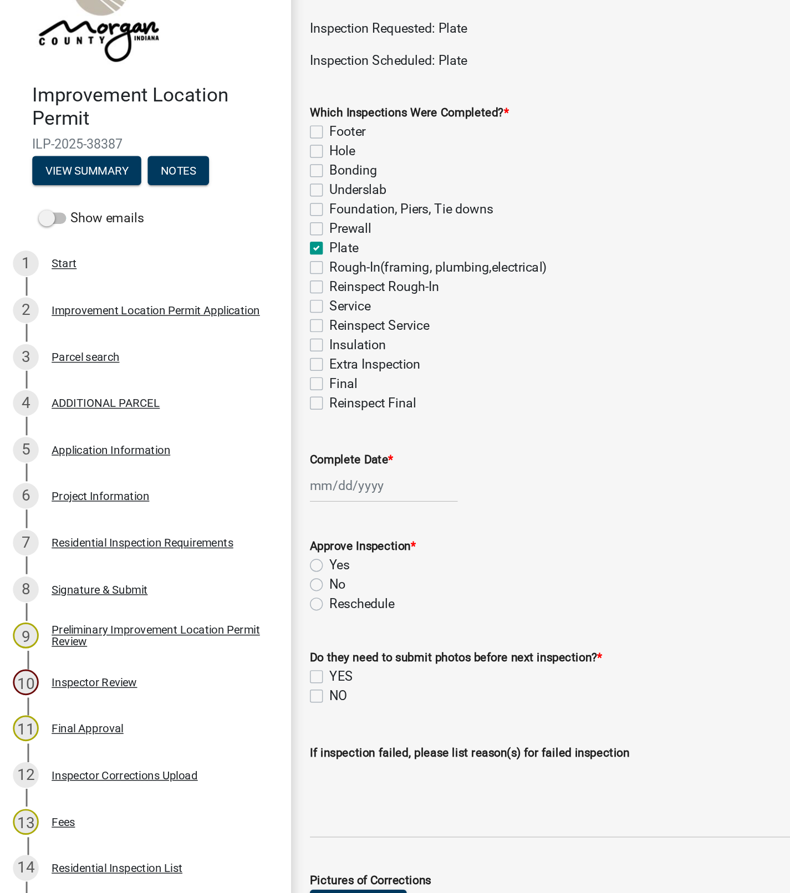
checkbox input "false"
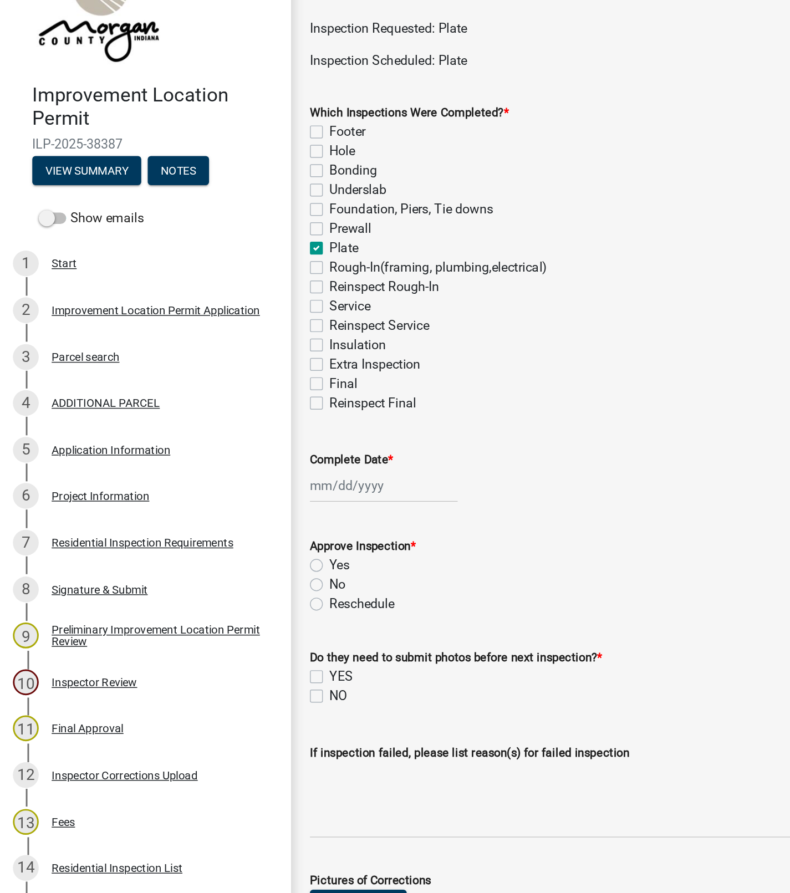
checkbox input "false"
click at [234, 386] on div at bounding box center [263, 382] width 101 height 23
select select "10"
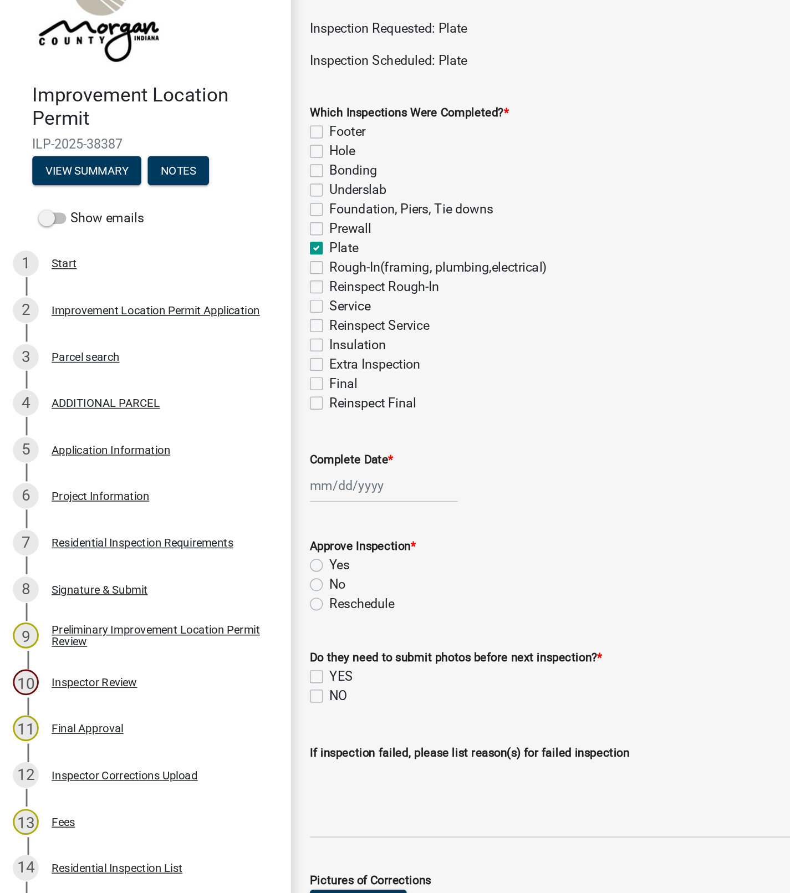
select select "2025"
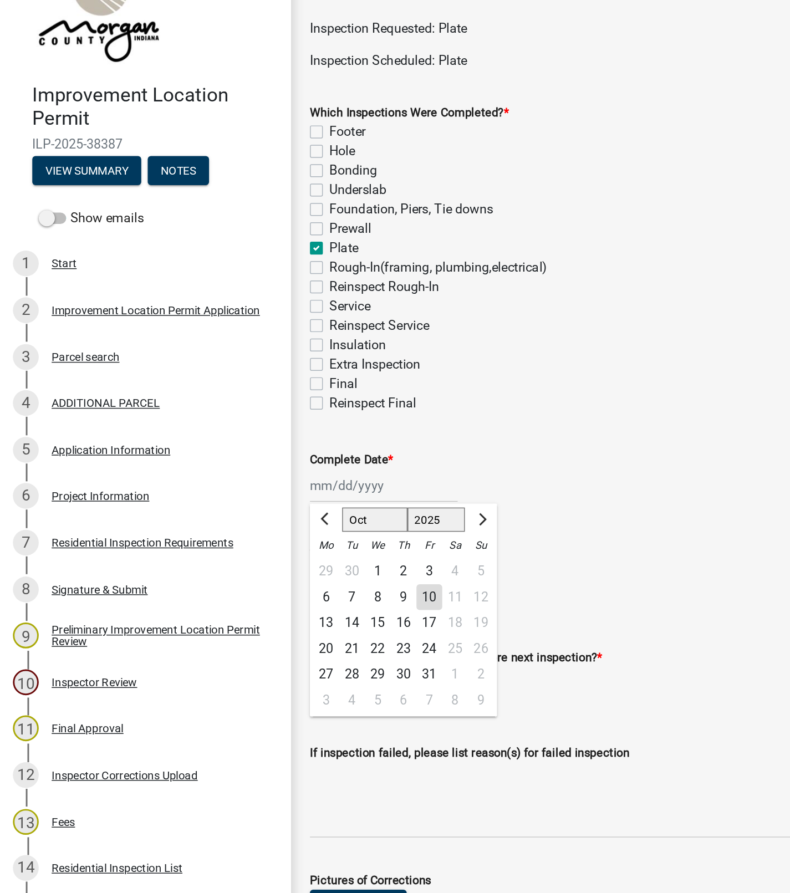
click at [293, 459] on div "10" at bounding box center [295, 460] width 18 height 18
type input "[DATE]"
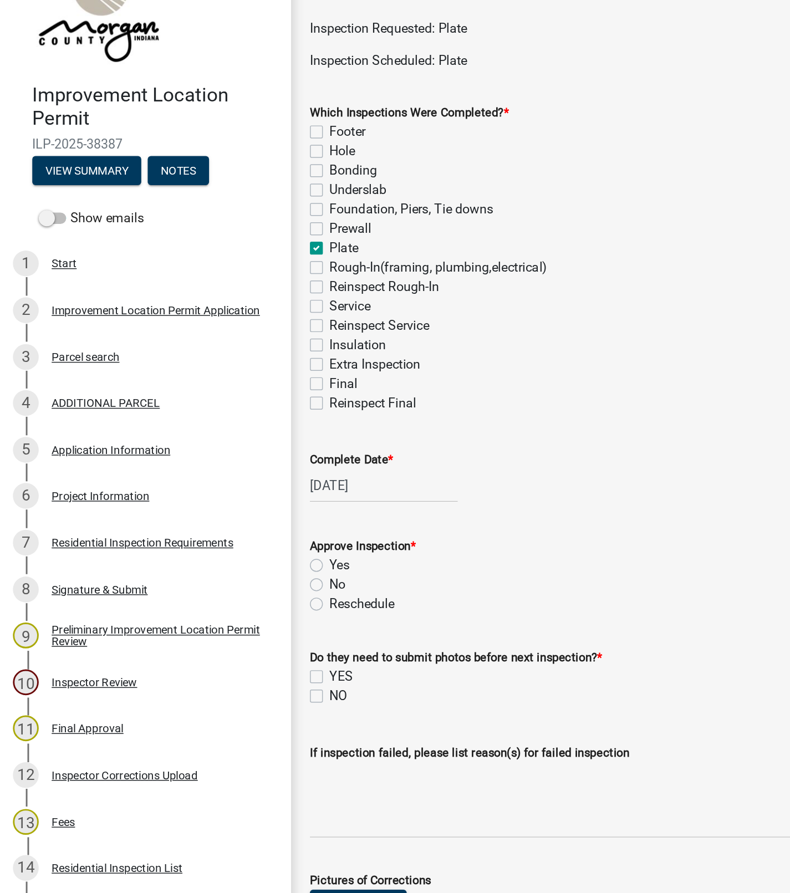
click at [226, 433] on label "Yes" at bounding box center [233, 437] width 14 height 13
click at [226, 433] on input "Yes" at bounding box center [229, 434] width 7 height 7
radio input "true"
click at [226, 527] on label "NO" at bounding box center [232, 527] width 12 height 13
click at [226, 527] on input "NO" at bounding box center [229, 524] width 7 height 7
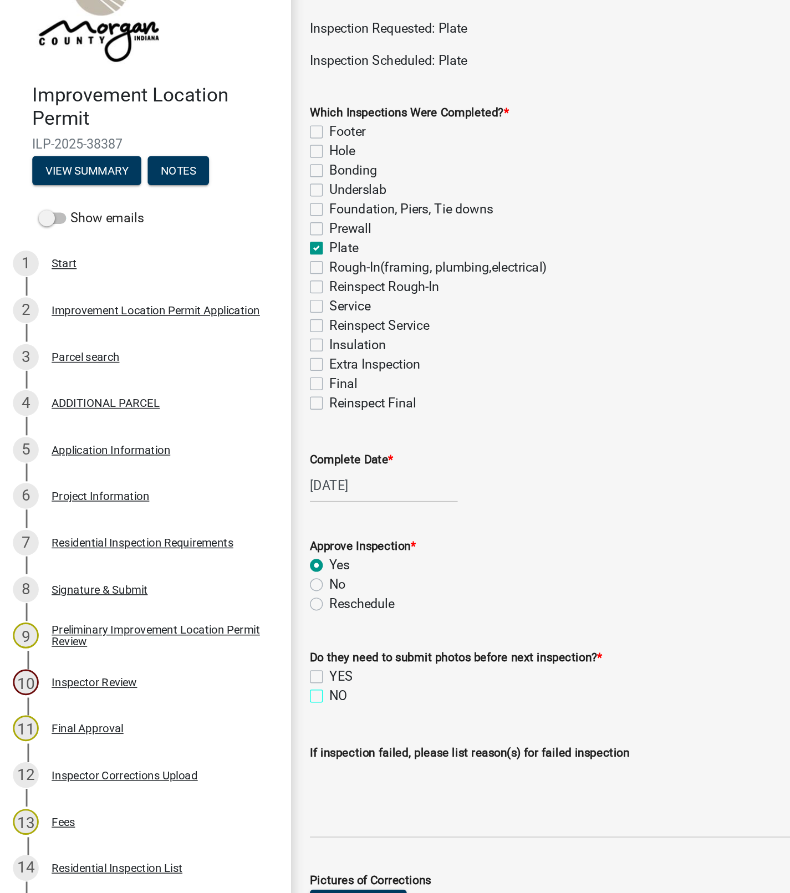
checkbox input "true"
checkbox input "false"
checkbox input "true"
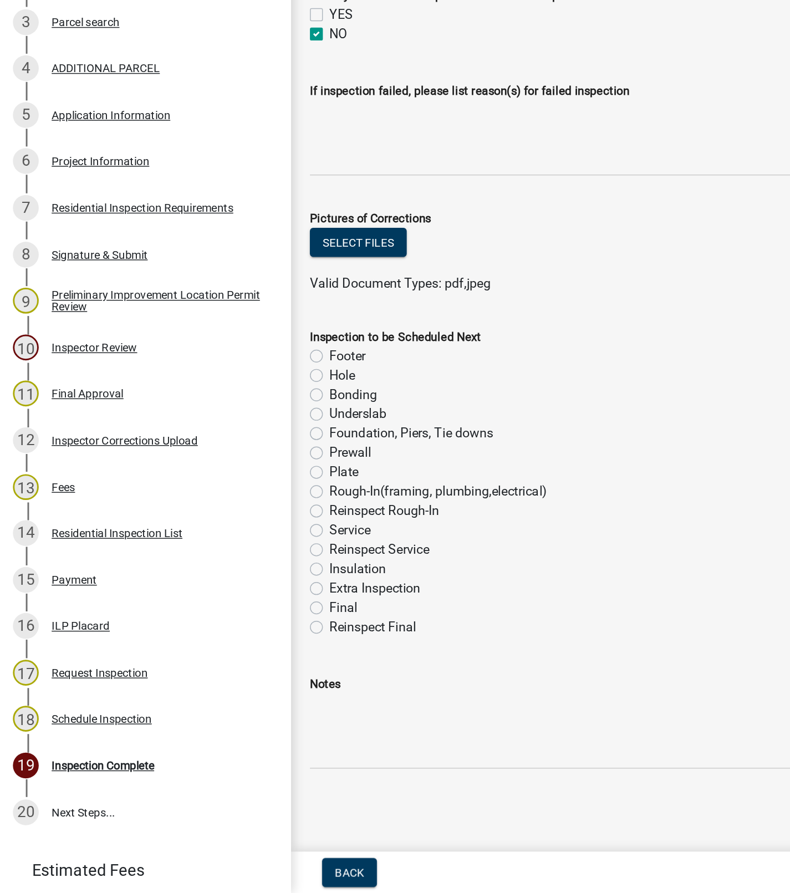
click at [226, 613] on label "Rough-In(framing, plumbing,electrical)" at bounding box center [301, 616] width 150 height 13
click at [226, 613] on input "Rough-In(framing, plumbing,electrical)" at bounding box center [229, 613] width 7 height 7
radio input "true"
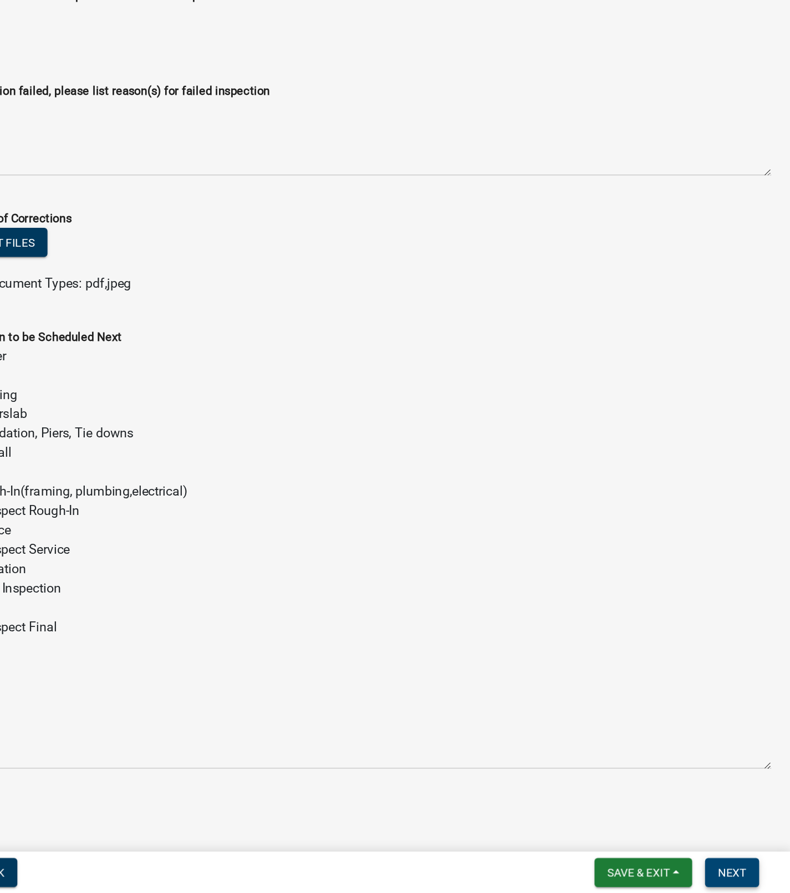
click at [747, 703] on span "Next" at bounding box center [749, 878] width 19 height 9
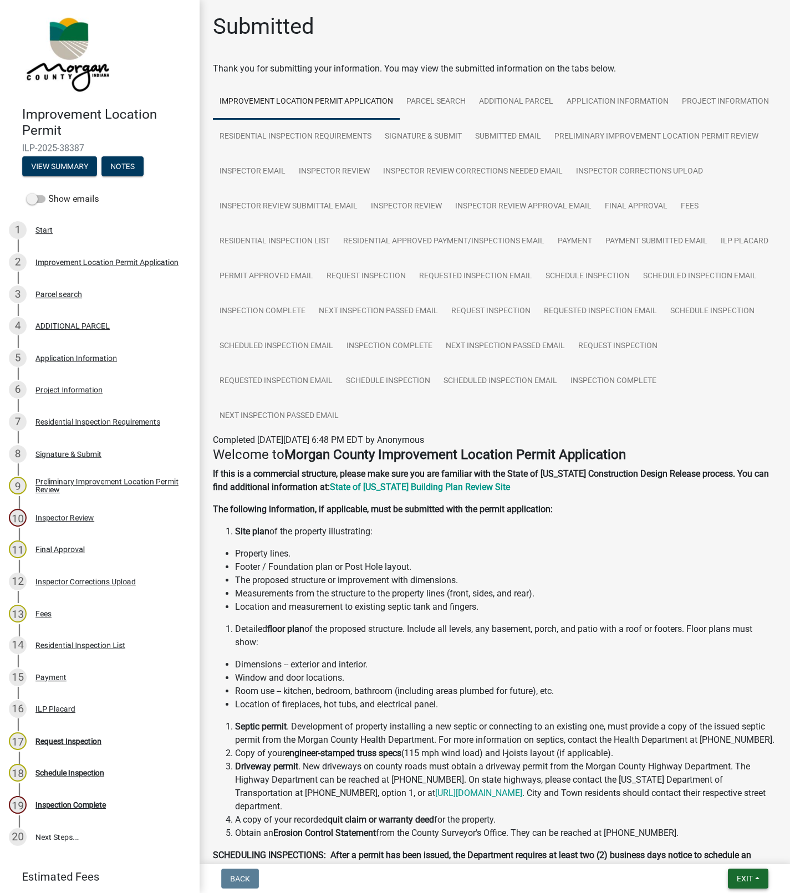
click at [746, 703] on span "Exit" at bounding box center [745, 878] width 16 height 9
click at [711, 703] on button "Save & Exit" at bounding box center [724, 850] width 89 height 27
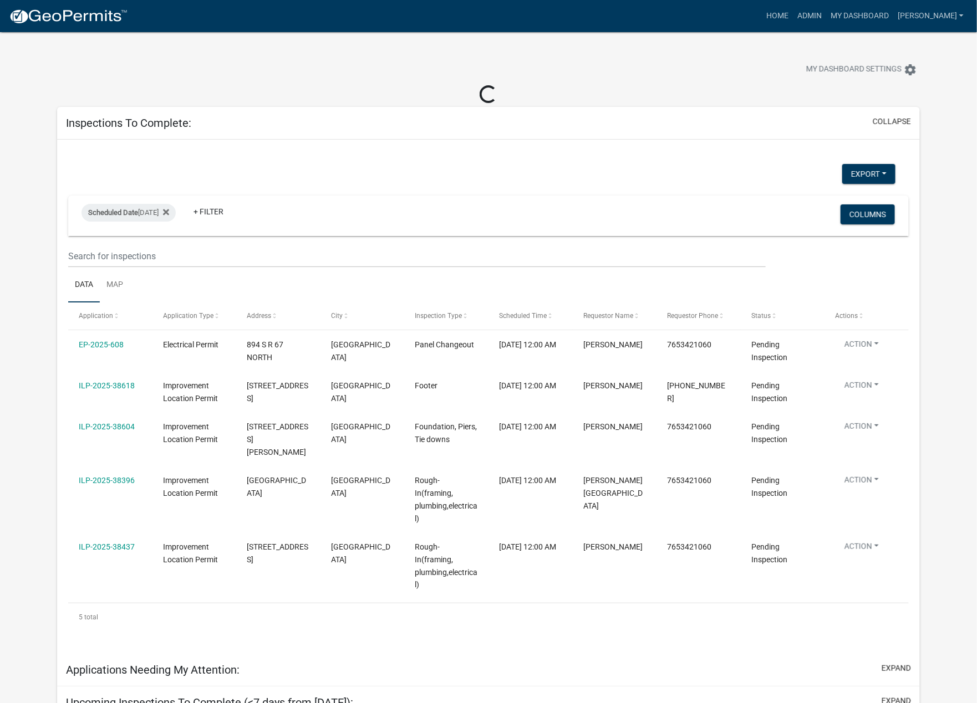
select select "1: 25"
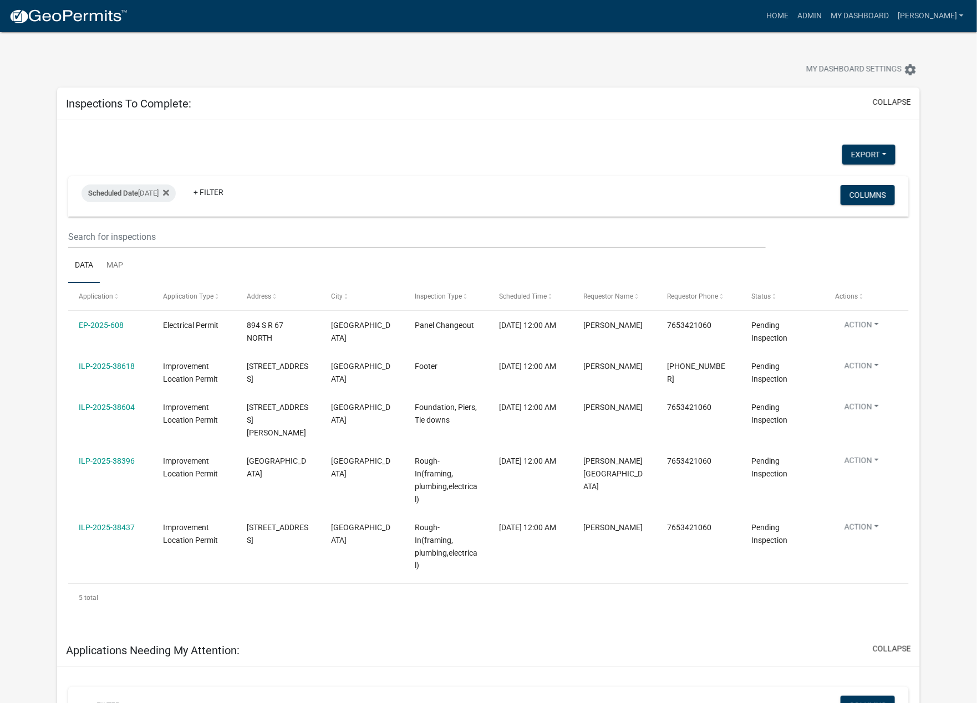
scroll to position [3, 0]
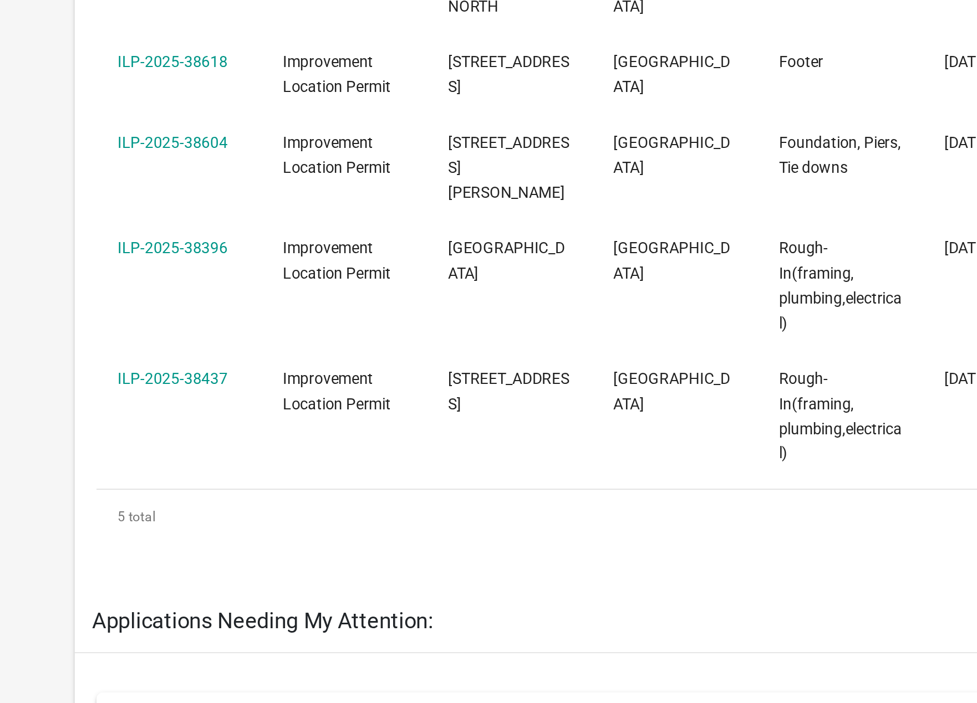
click at [116, 453] on link "ILP-2025-38396" at bounding box center [107, 457] width 56 height 9
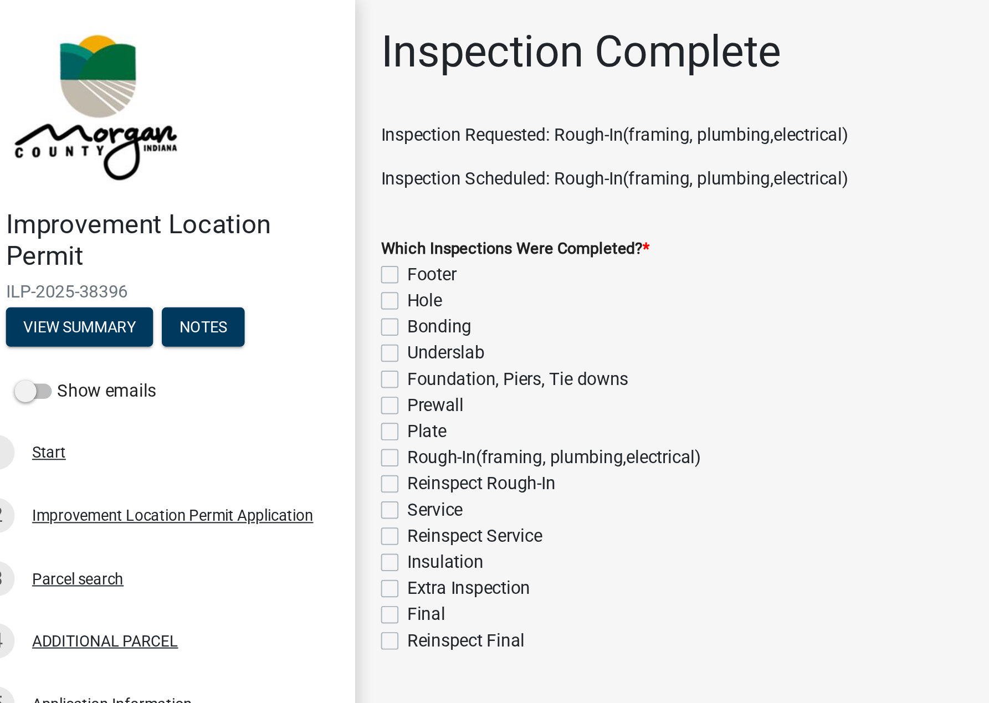
click at [226, 233] on label "Rough-In(framing, plumbing,electrical)" at bounding box center [301, 232] width 150 height 13
click at [226, 233] on input "Rough-In(framing, plumbing,electrical)" at bounding box center [229, 229] width 7 height 7
checkbox input "true"
checkbox input "false"
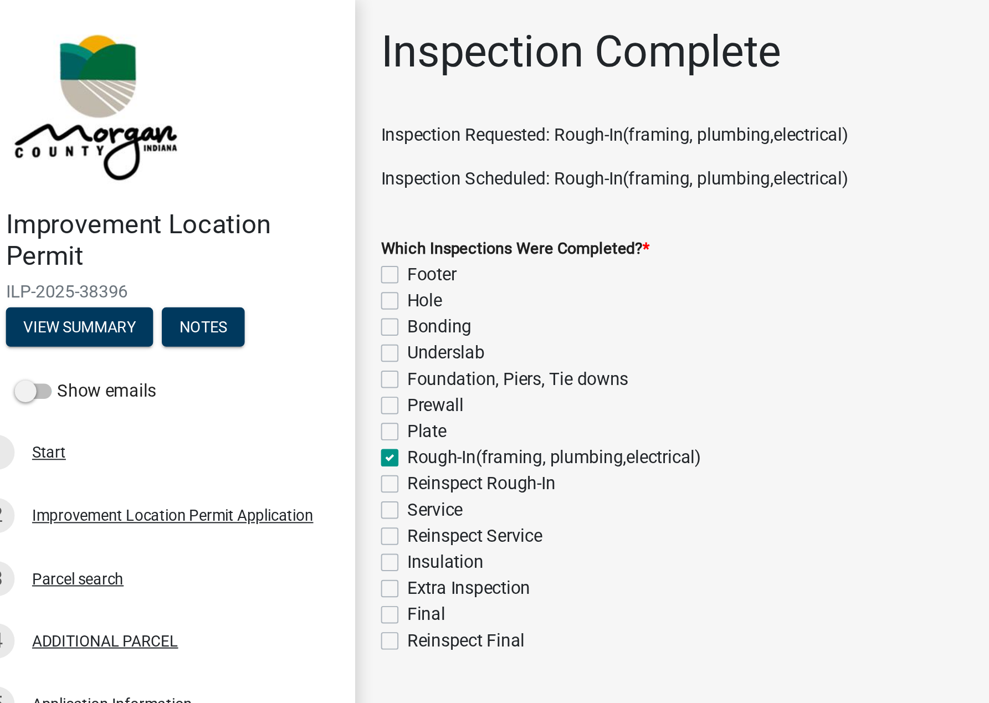
checkbox input "false"
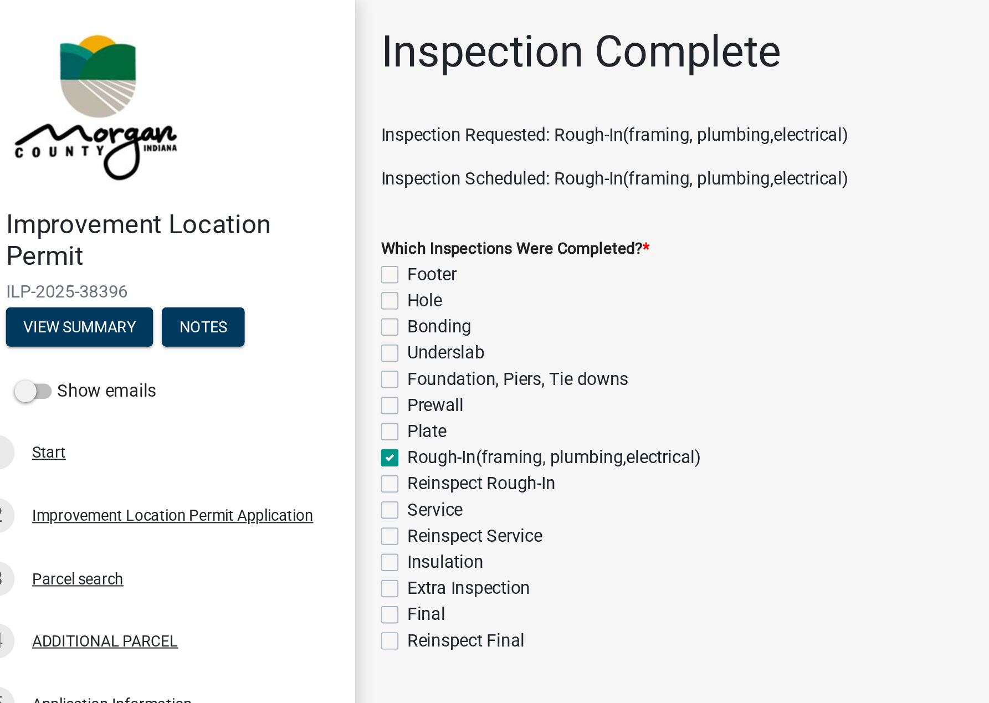
checkbox input "true"
checkbox input "false"
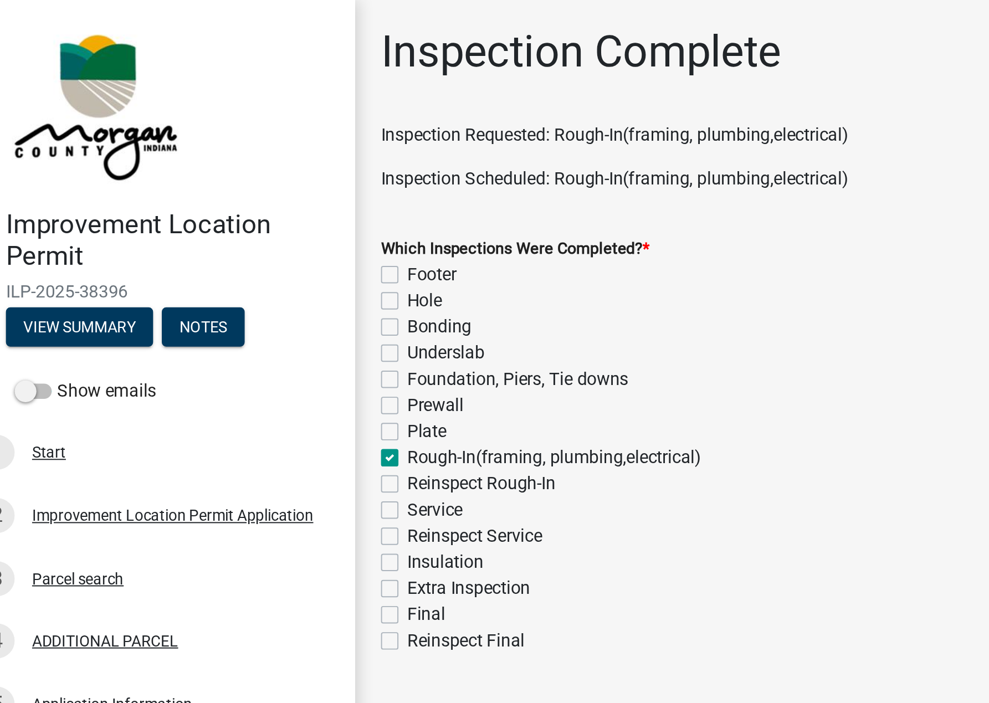
checkbox input "false"
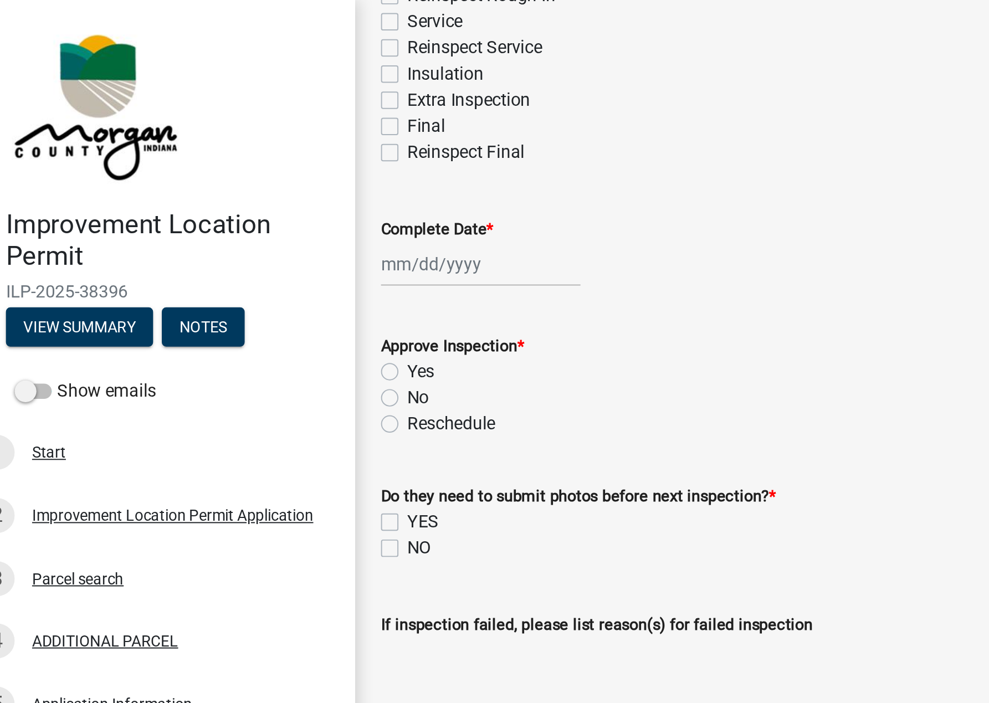
scroll to position [249, 0]
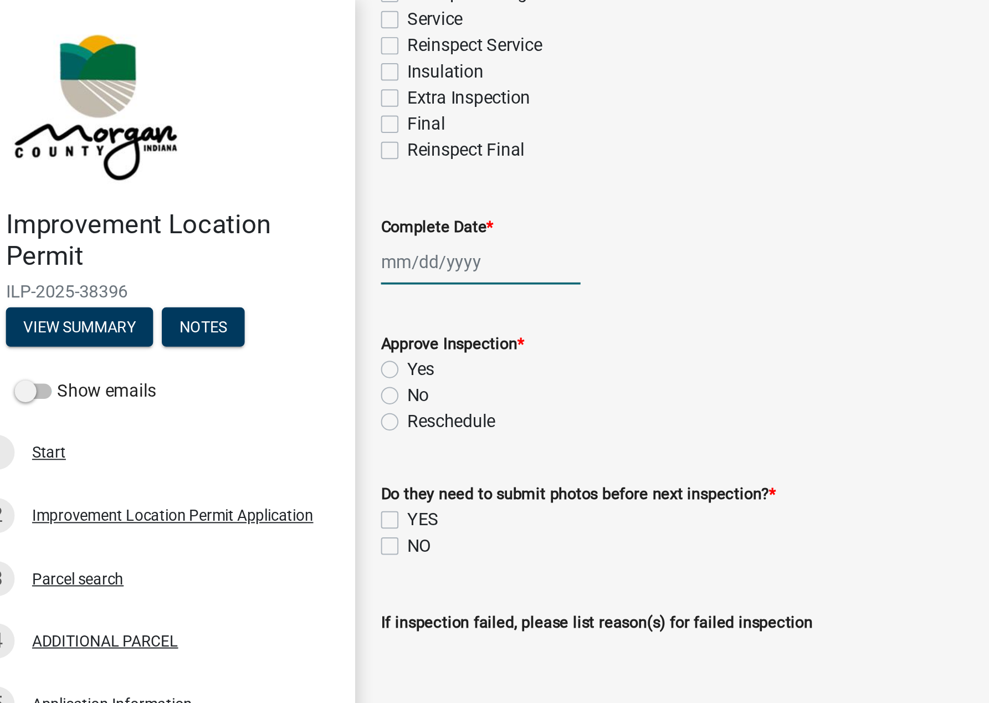
click at [242, 135] on div at bounding box center [263, 133] width 101 height 23
select select "10"
select select "2025"
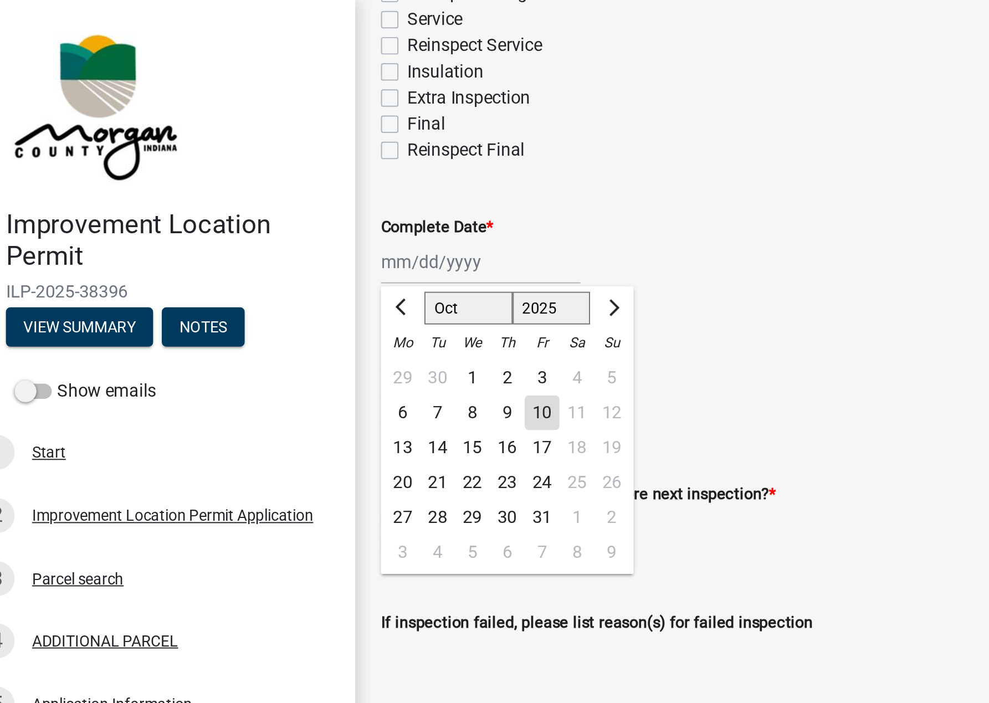
click at [301, 206] on div "10" at bounding box center [295, 210] width 18 height 18
type input "[DATE]"
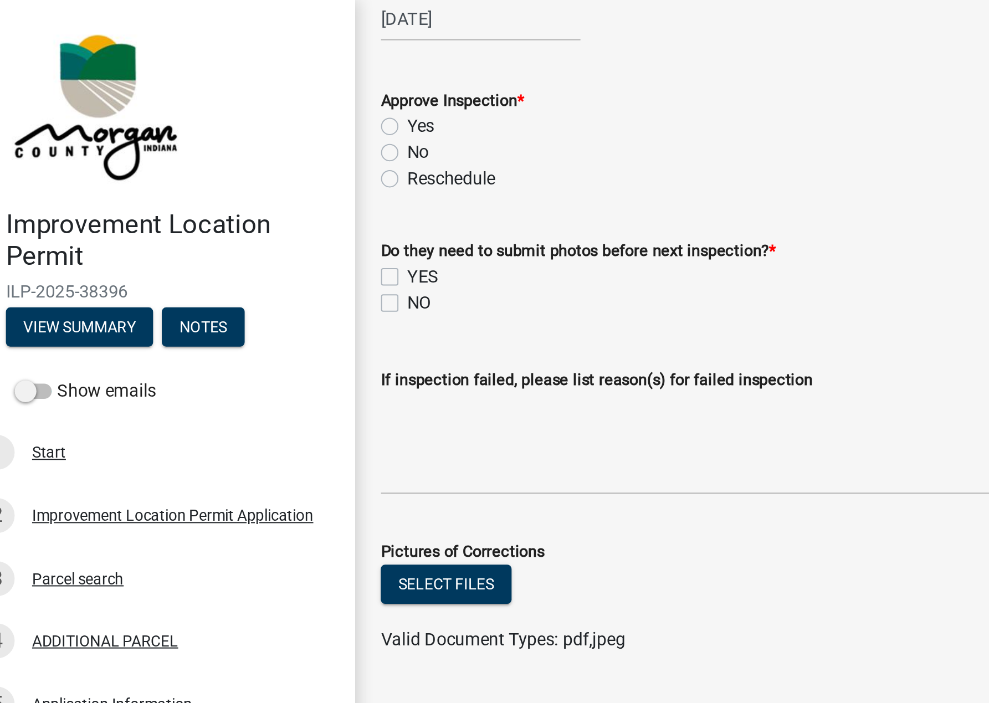
scroll to position [414, 0]
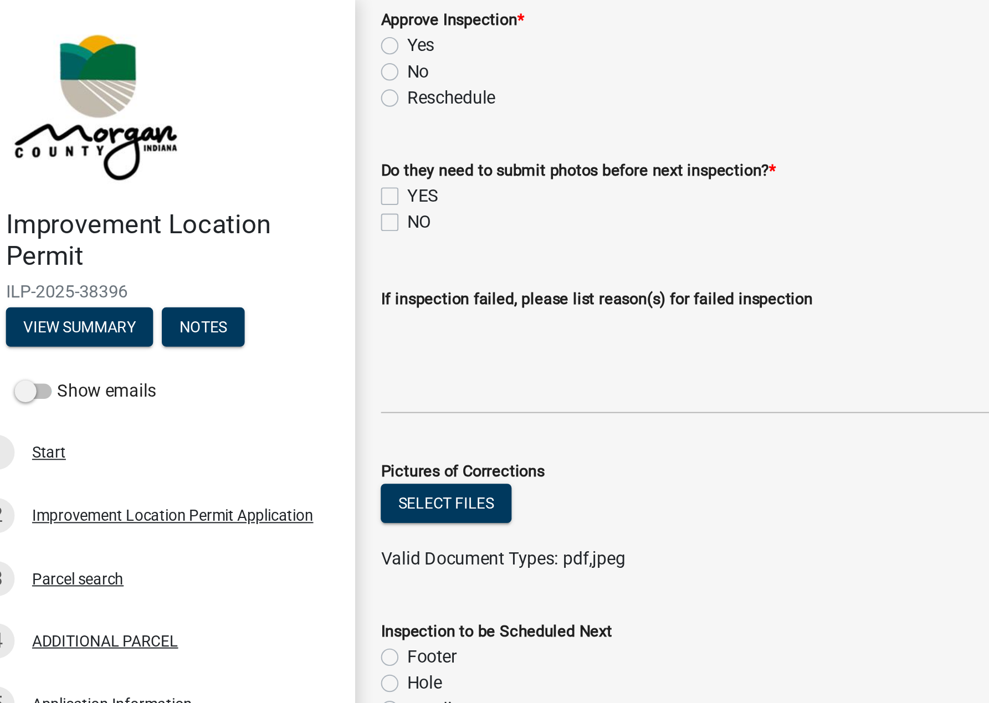
click at [226, 21] on label "Yes" at bounding box center [233, 23] width 14 height 13
click at [226, 21] on input "Yes" at bounding box center [229, 20] width 7 height 7
radio input "true"
click at [229, 112] on label "NO" at bounding box center [232, 112] width 12 height 13
click at [229, 112] on input "NO" at bounding box center [229, 109] width 7 height 7
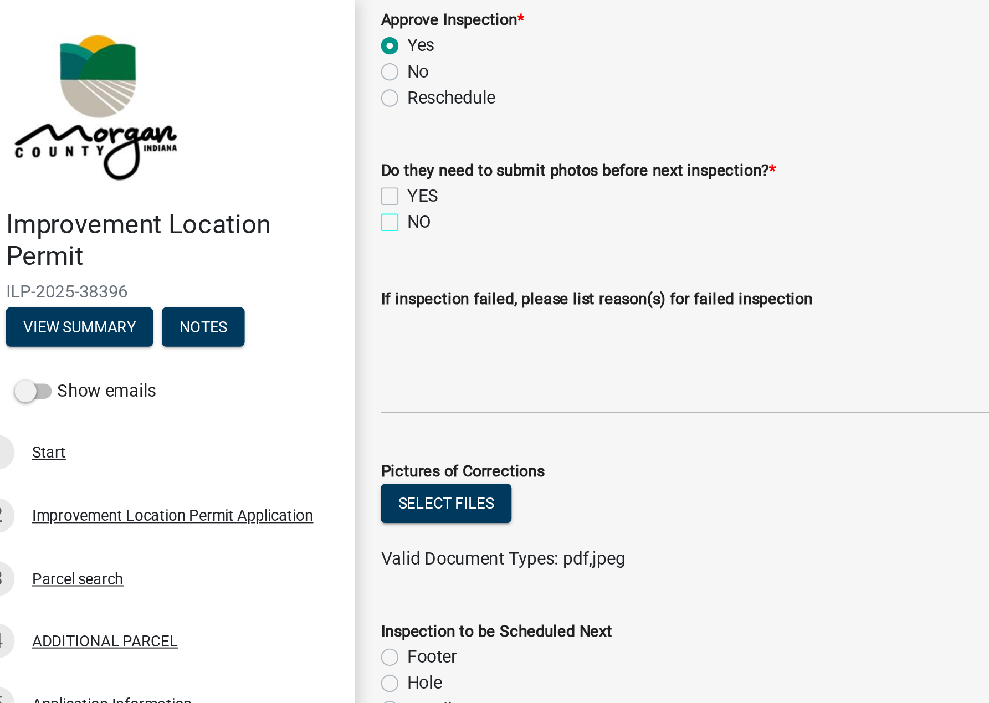
checkbox input "true"
checkbox input "false"
checkbox input "true"
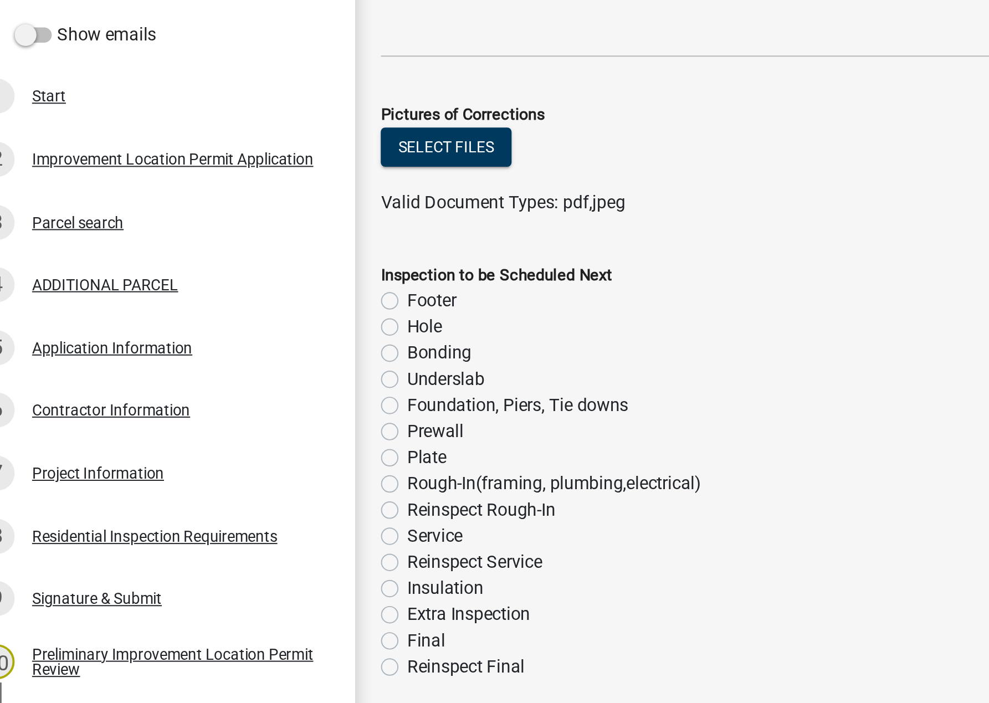
click at [226, 481] on label "Insulation" at bounding box center [245, 480] width 39 height 13
click at [226, 481] on input "Insulation" at bounding box center [229, 477] width 7 height 7
radio input "true"
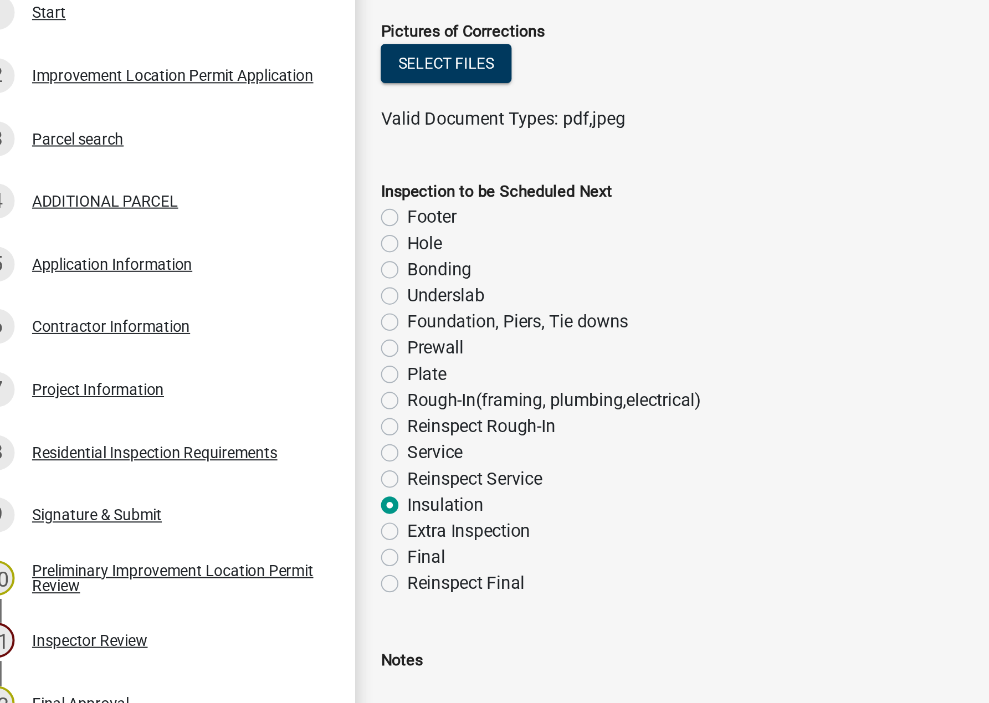
scroll to position [0, 0]
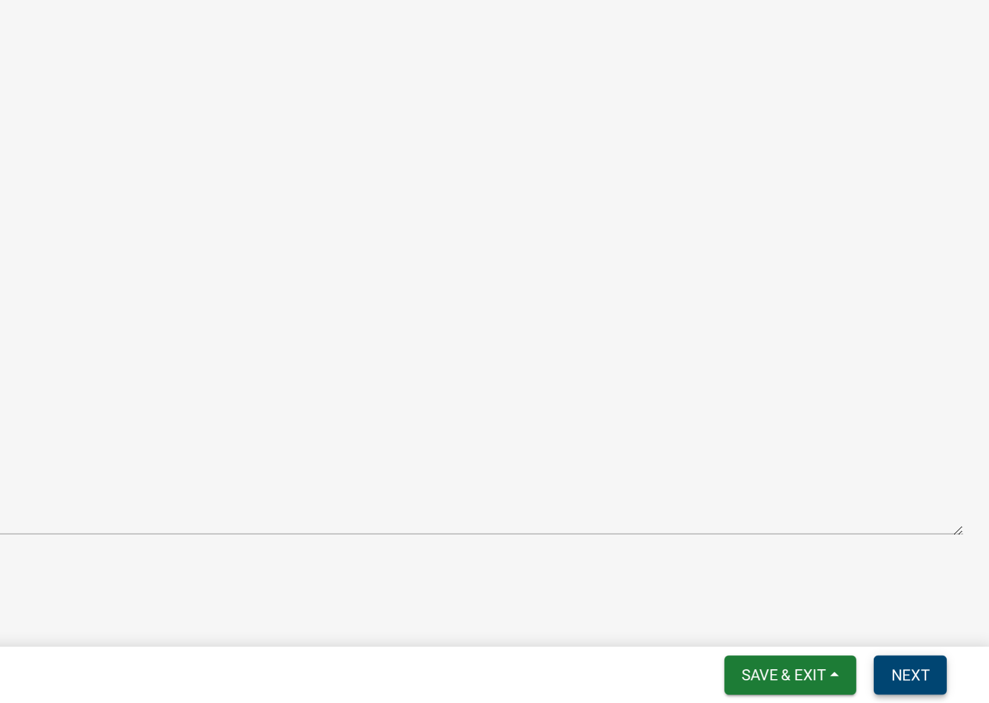
click at [950, 697] on button "Next" at bounding box center [949, 689] width 37 height 20
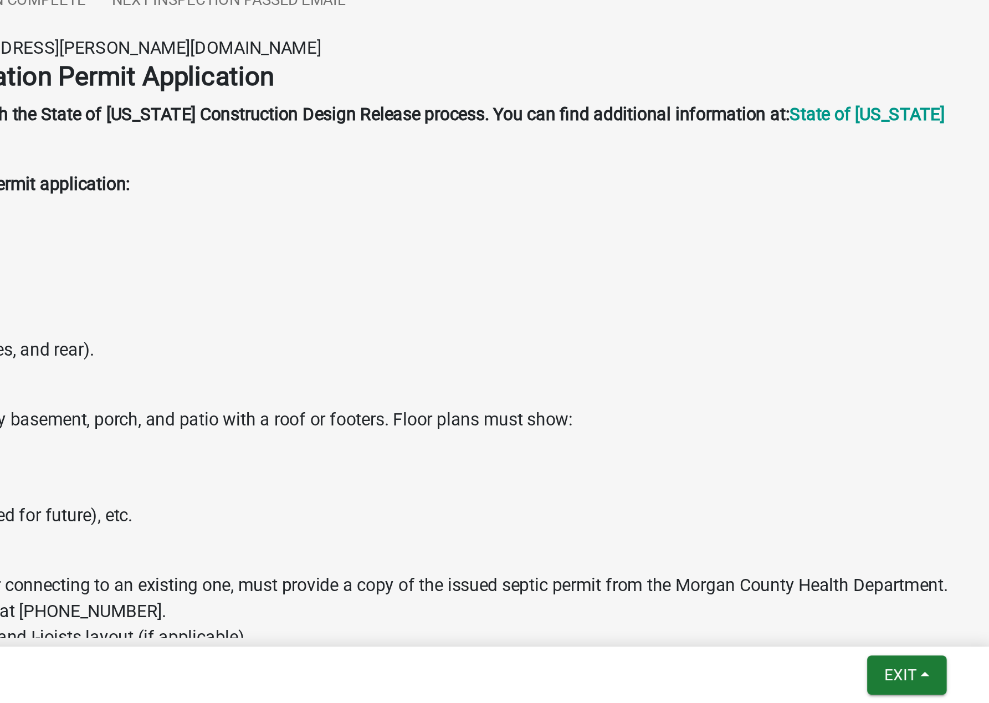
click at [952, 675] on nav "Back Exit Save Save & Exit" at bounding box center [595, 689] width 790 height 29
click at [952, 685] on span "Exit" at bounding box center [944, 689] width 16 height 9
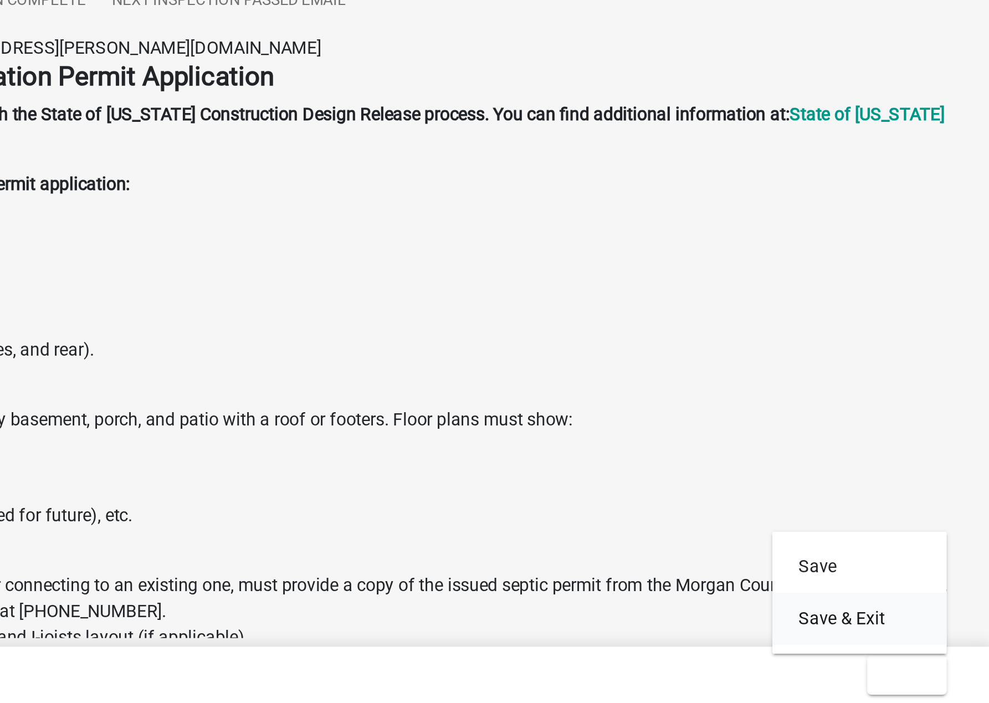
click at [916, 659] on button "Save & Exit" at bounding box center [923, 660] width 89 height 27
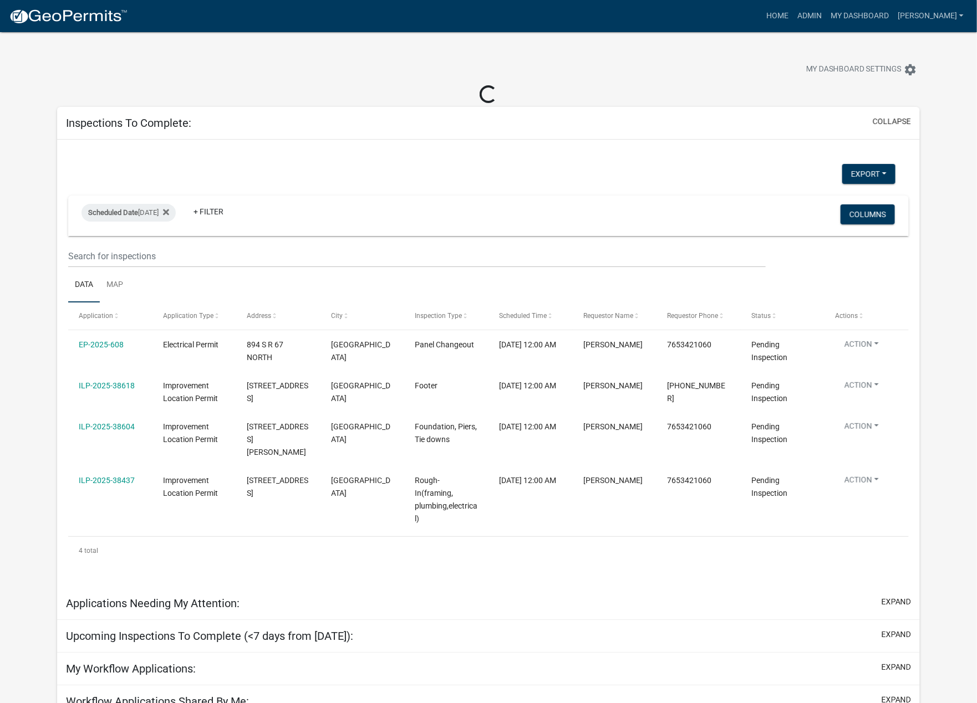
scroll to position [1, 0]
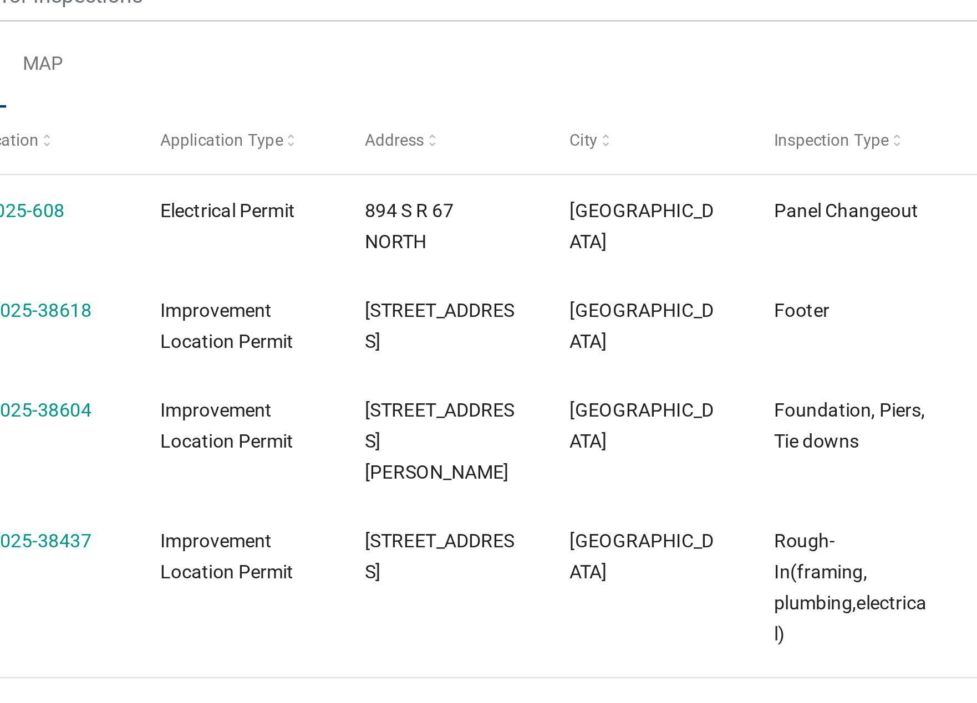
select select "1: 25"
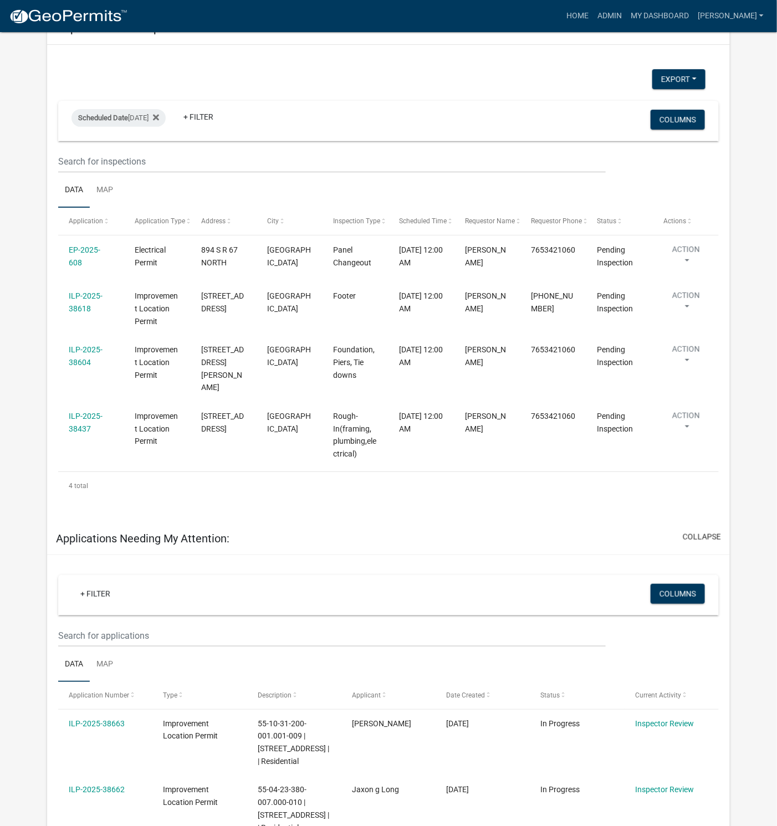
scroll to position [70, 0]
